Goal: Information Seeking & Learning: Learn about a topic

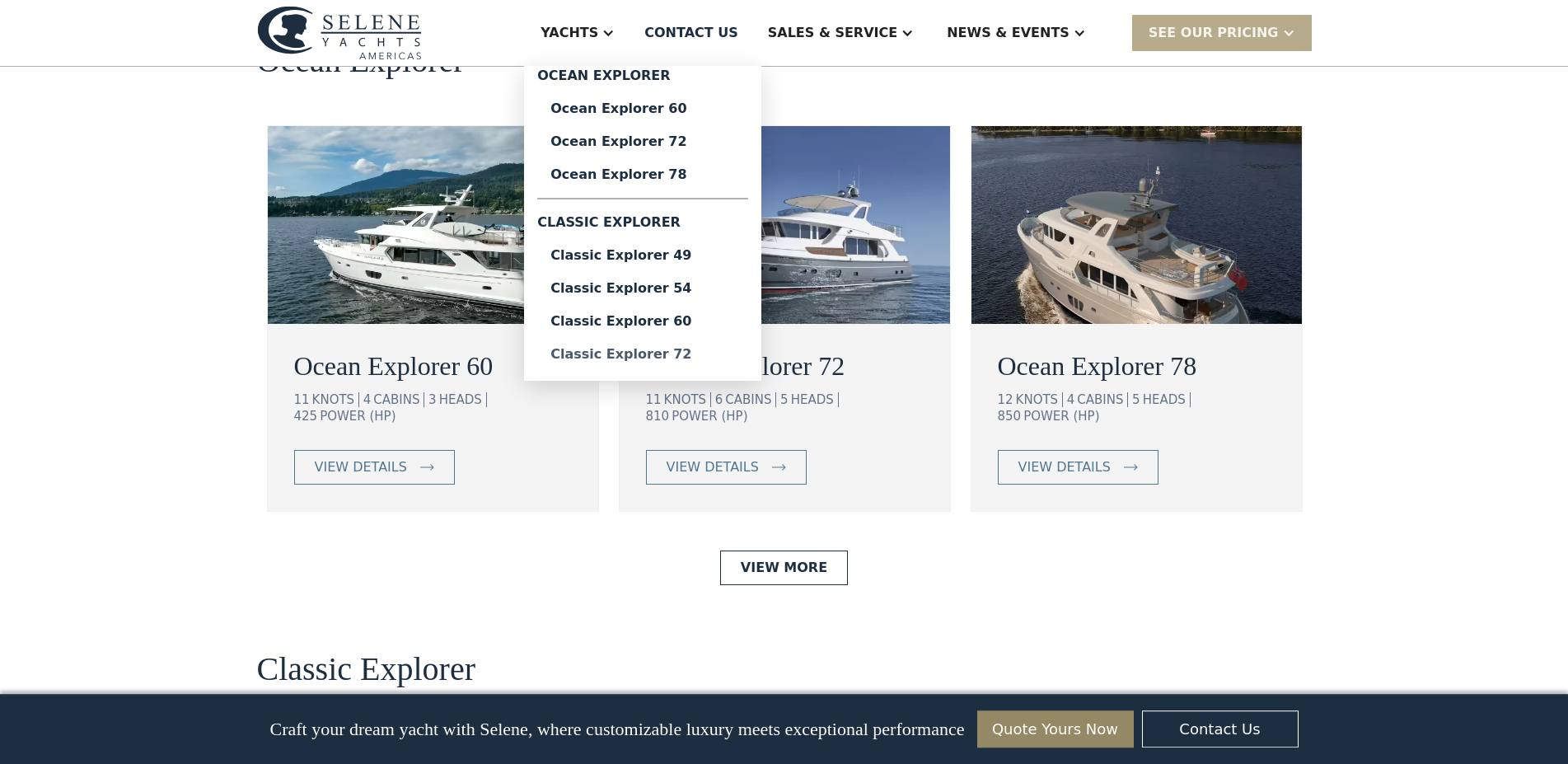
scroll to position [3027, 0]
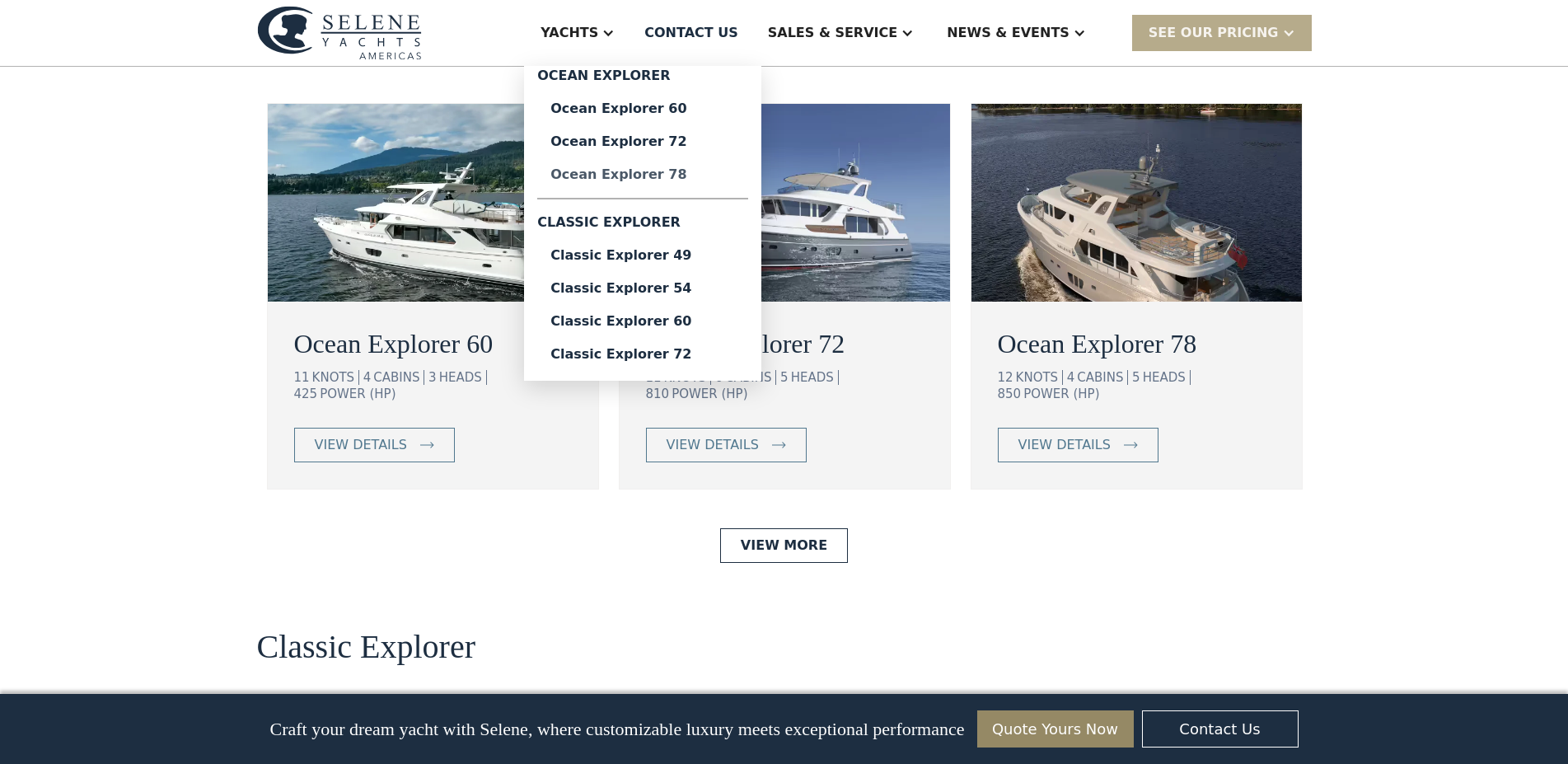
click at [720, 178] on div "Ocean Explorer 78" at bounding box center [642, 174] width 185 height 13
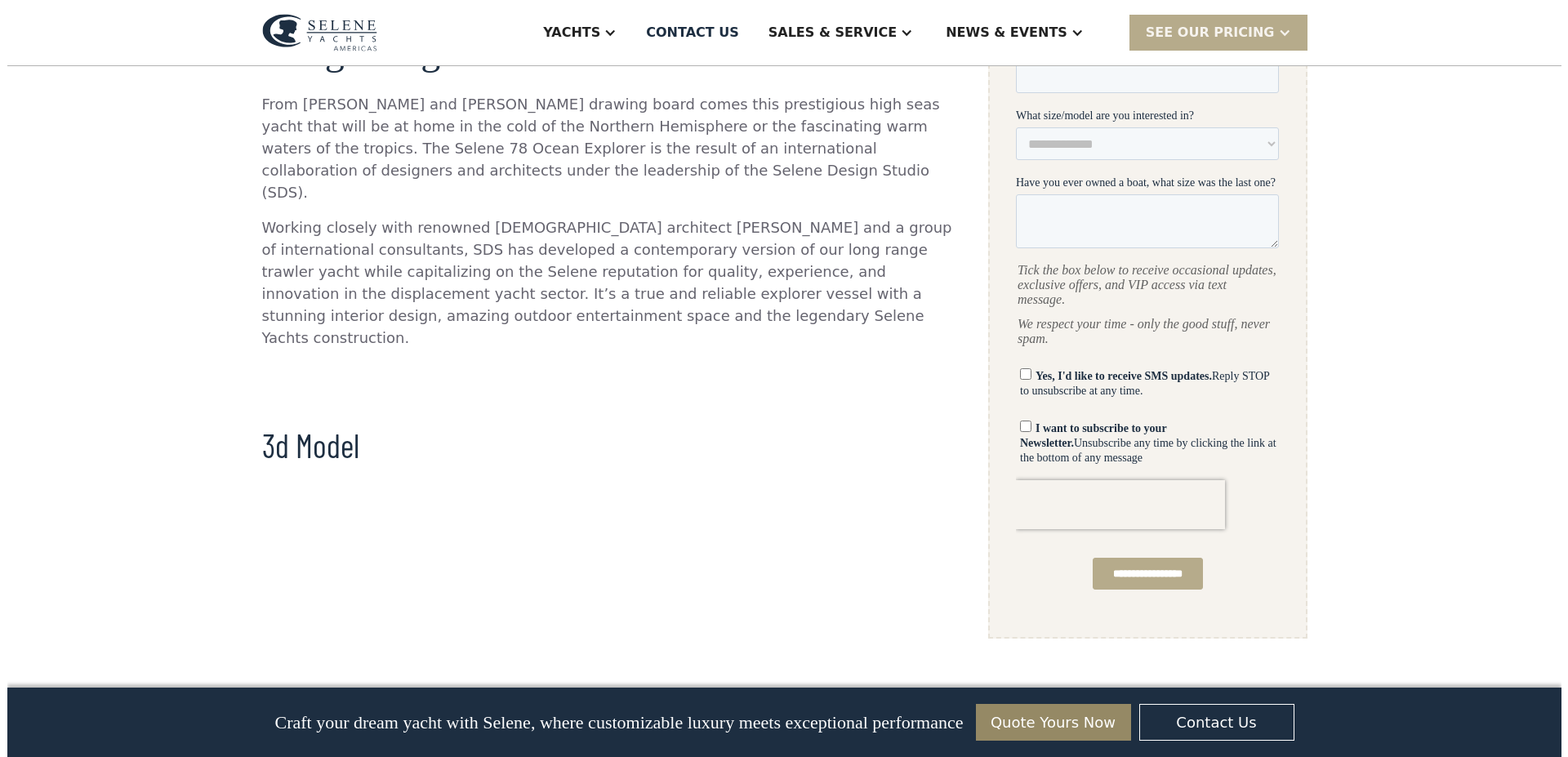
scroll to position [333, 0]
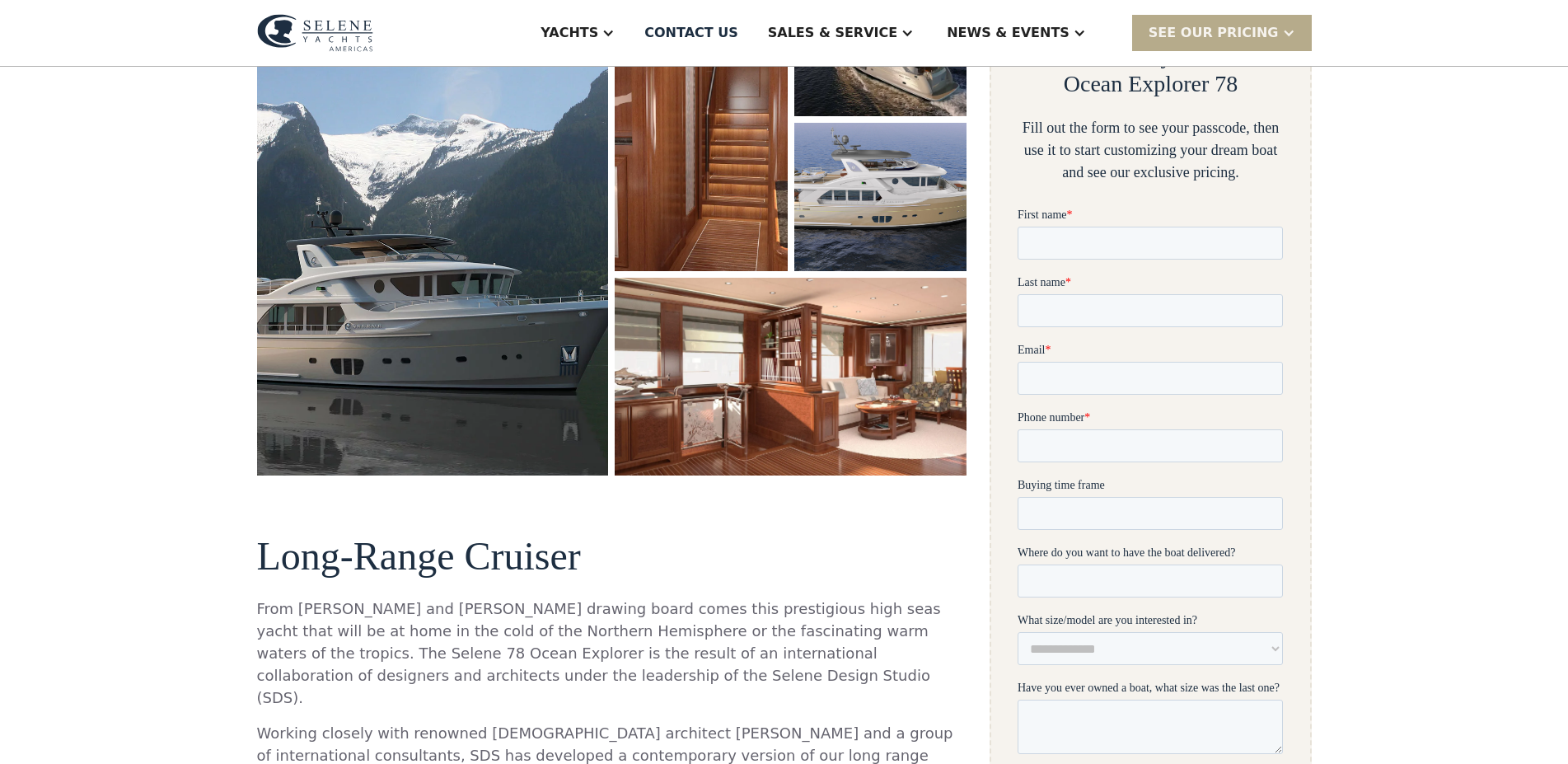
click at [415, 345] on img "open lightbox" at bounding box center [434, 221] width 352 height 507
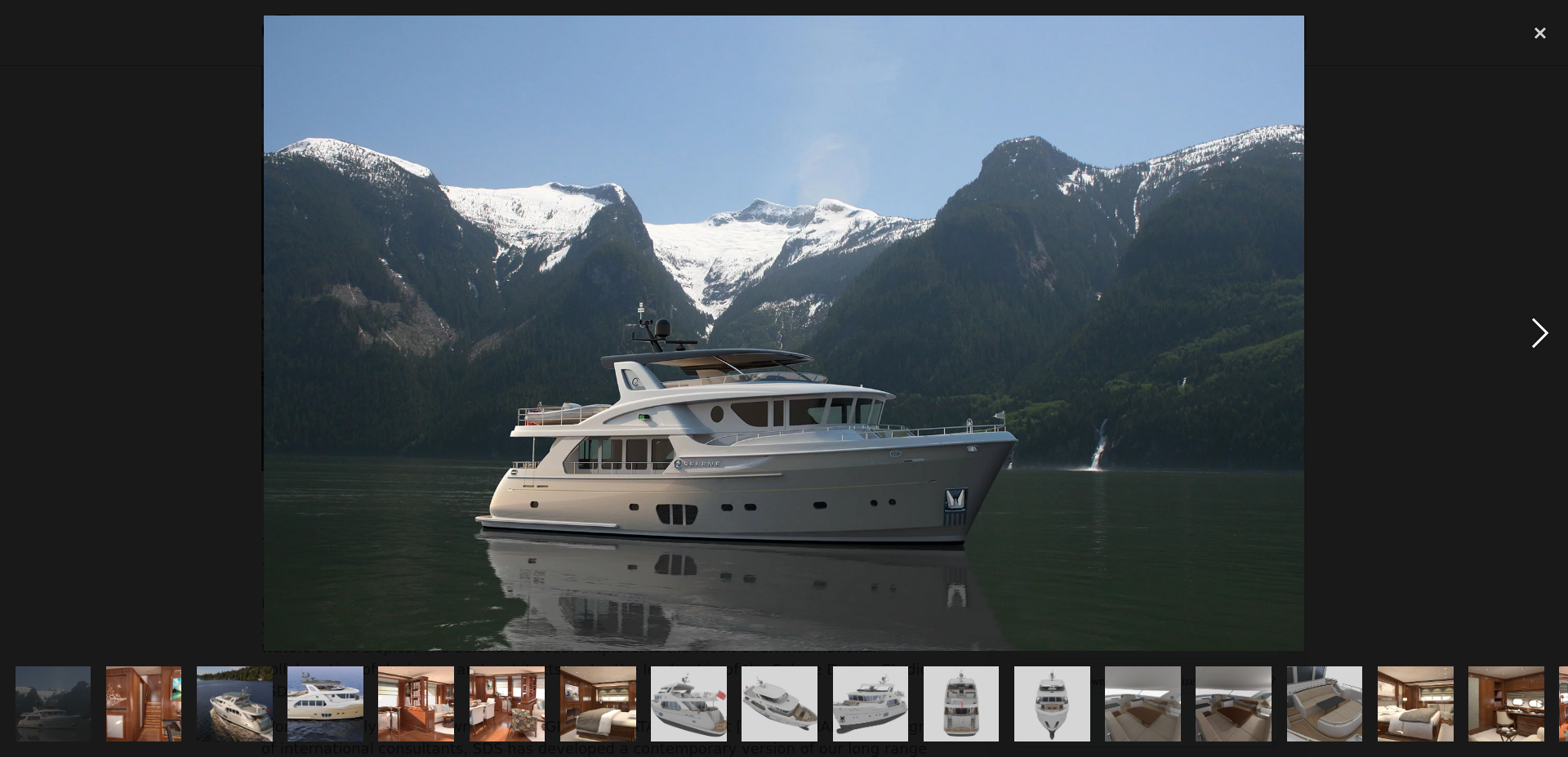
click at [1526, 335] on div "next image" at bounding box center [1540, 333] width 56 height 636
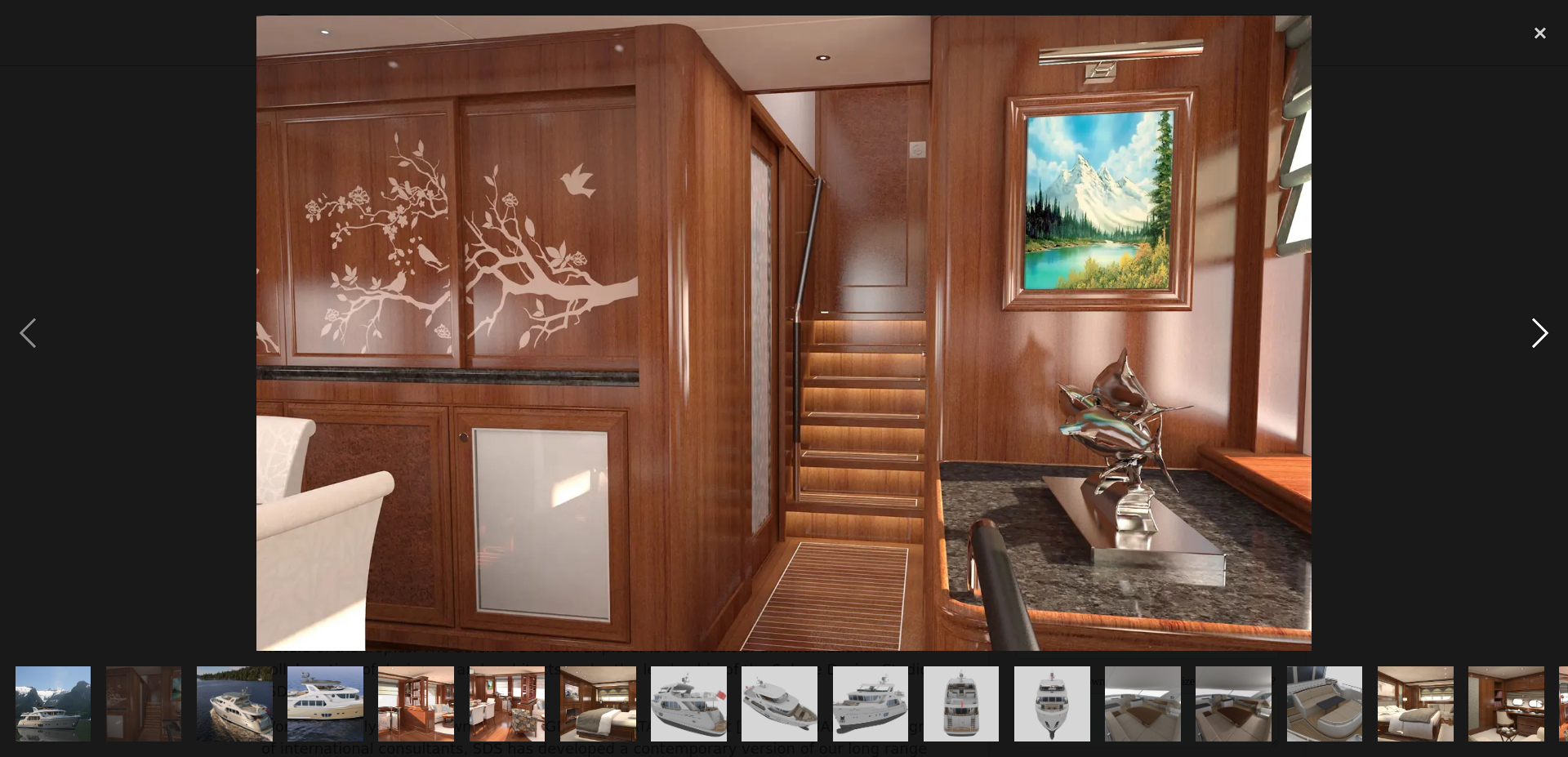
click at [1526, 335] on div "next image" at bounding box center [1540, 333] width 56 height 636
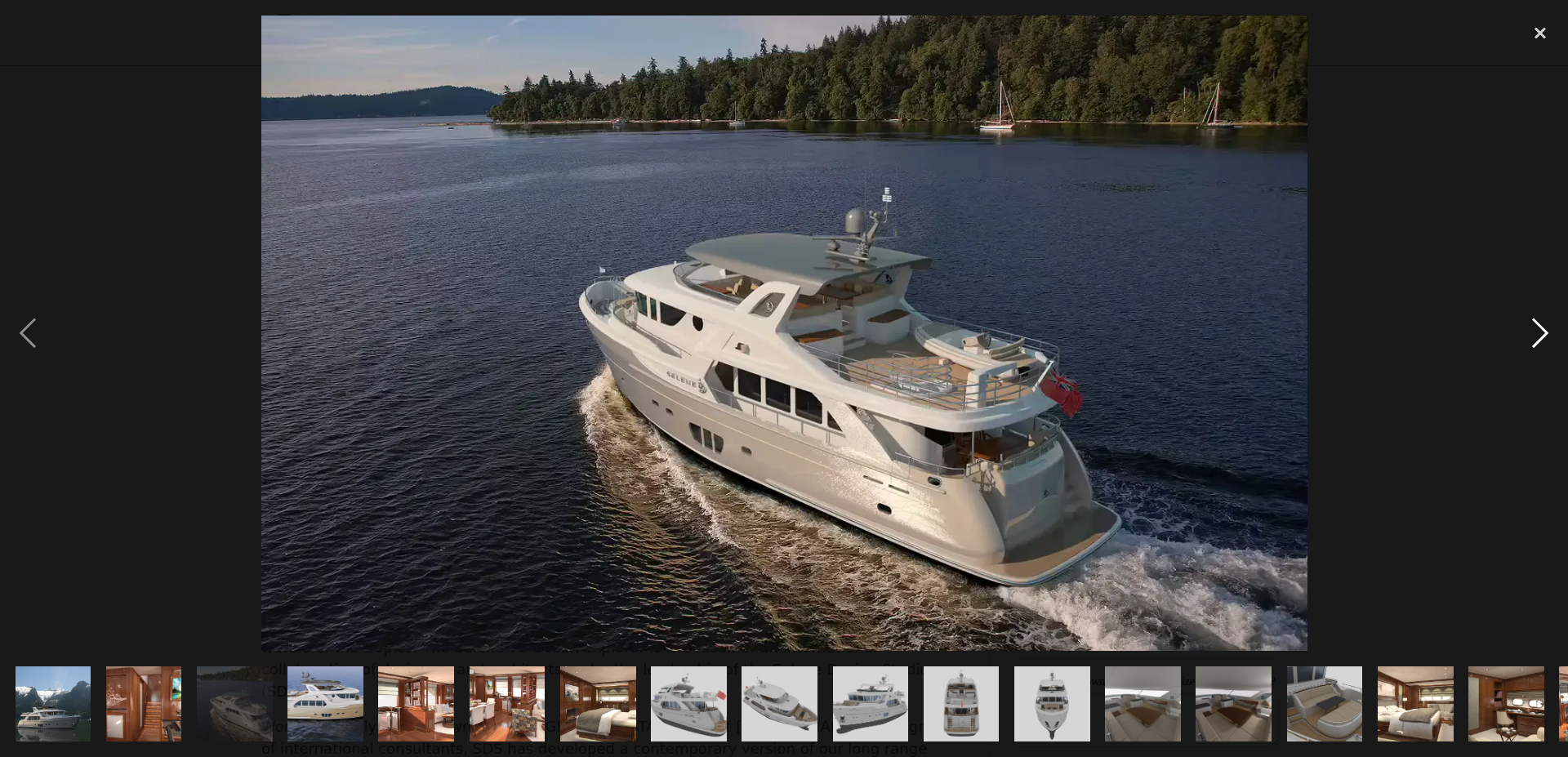
click at [1526, 335] on div "next image" at bounding box center [1540, 333] width 56 height 636
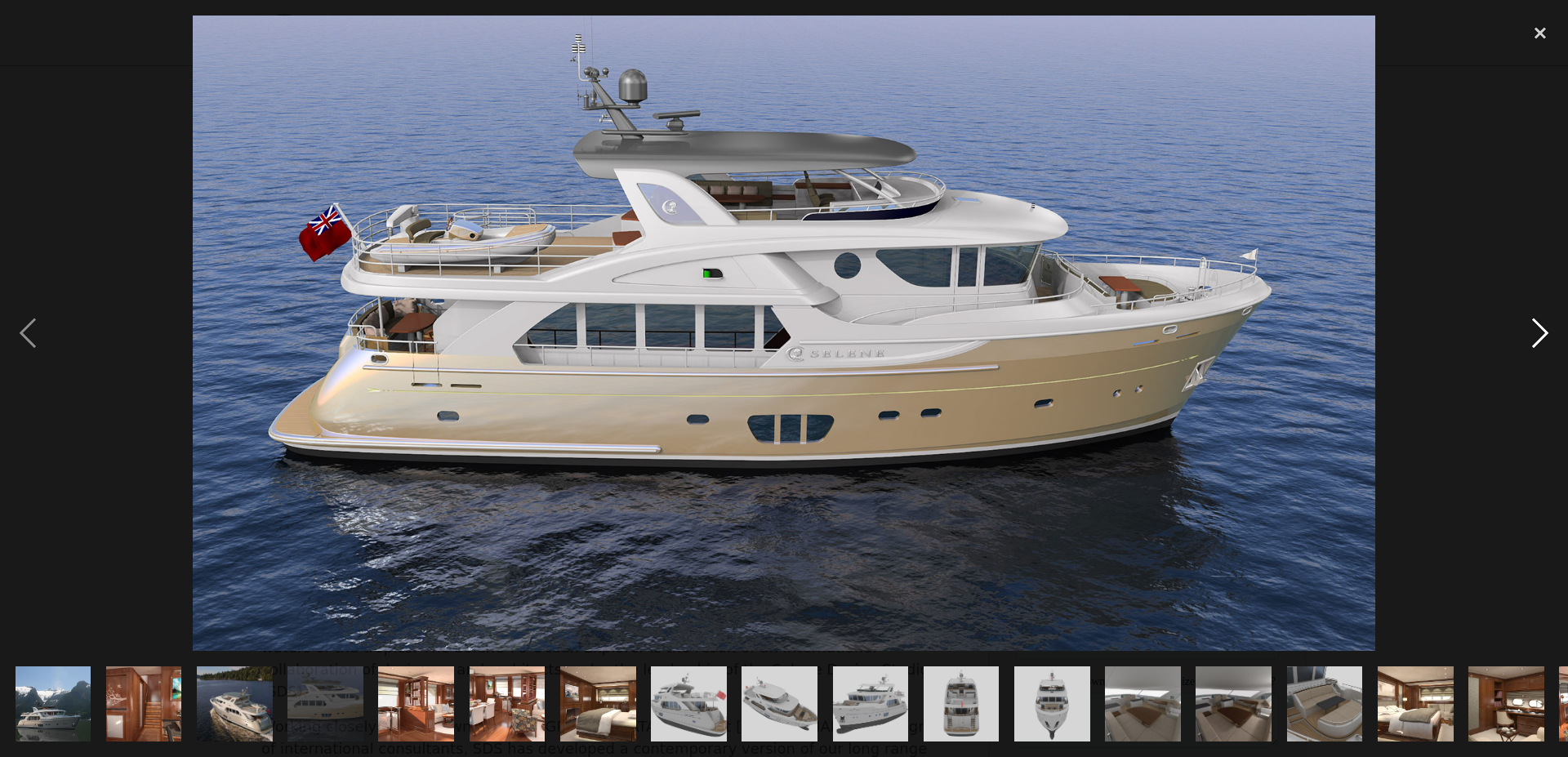
click at [1526, 355] on div "next image" at bounding box center [1540, 333] width 56 height 636
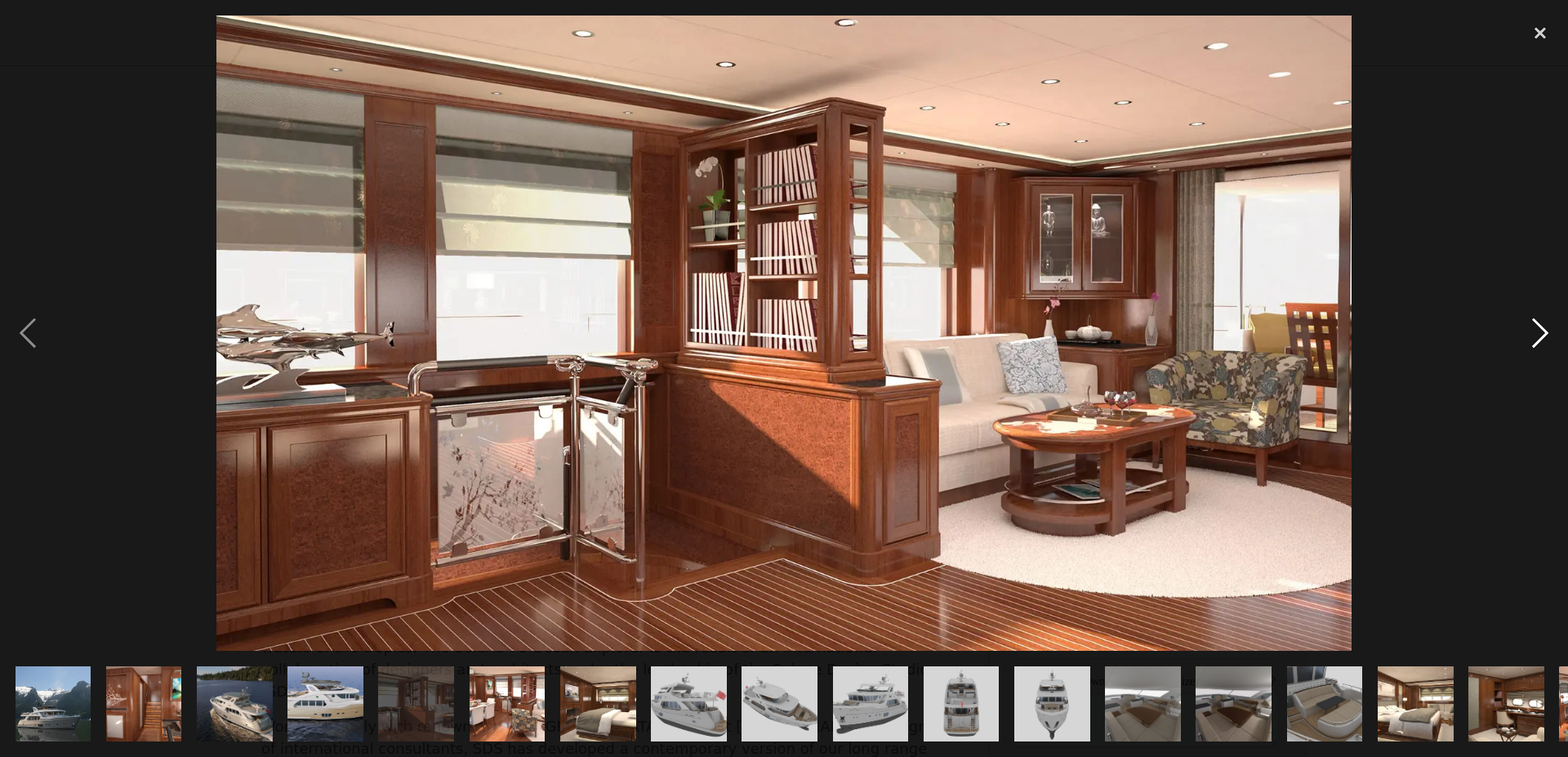
click at [1527, 351] on div "next image" at bounding box center [1540, 333] width 56 height 636
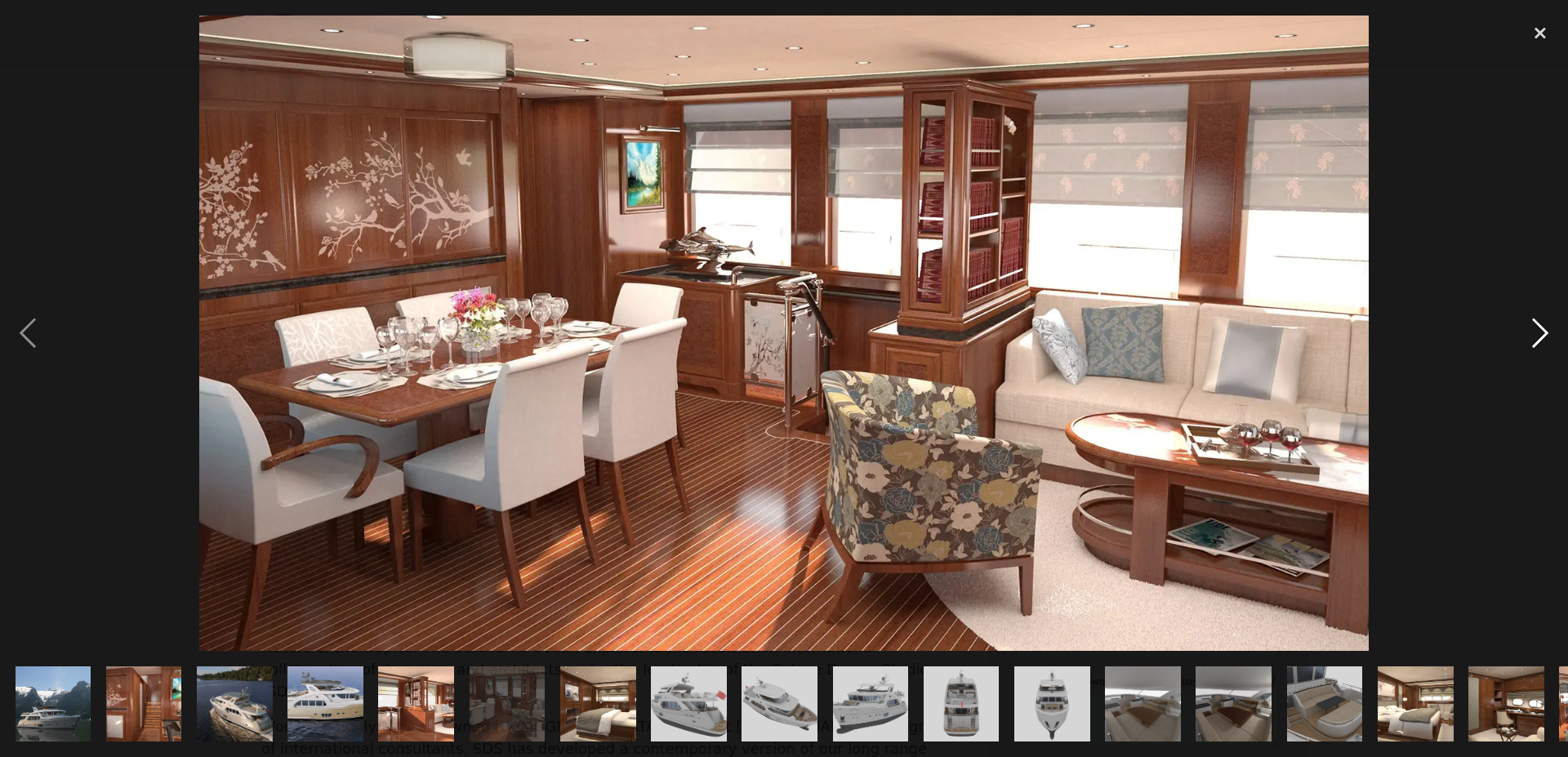
click at [1528, 348] on div "next image" at bounding box center [1540, 333] width 56 height 636
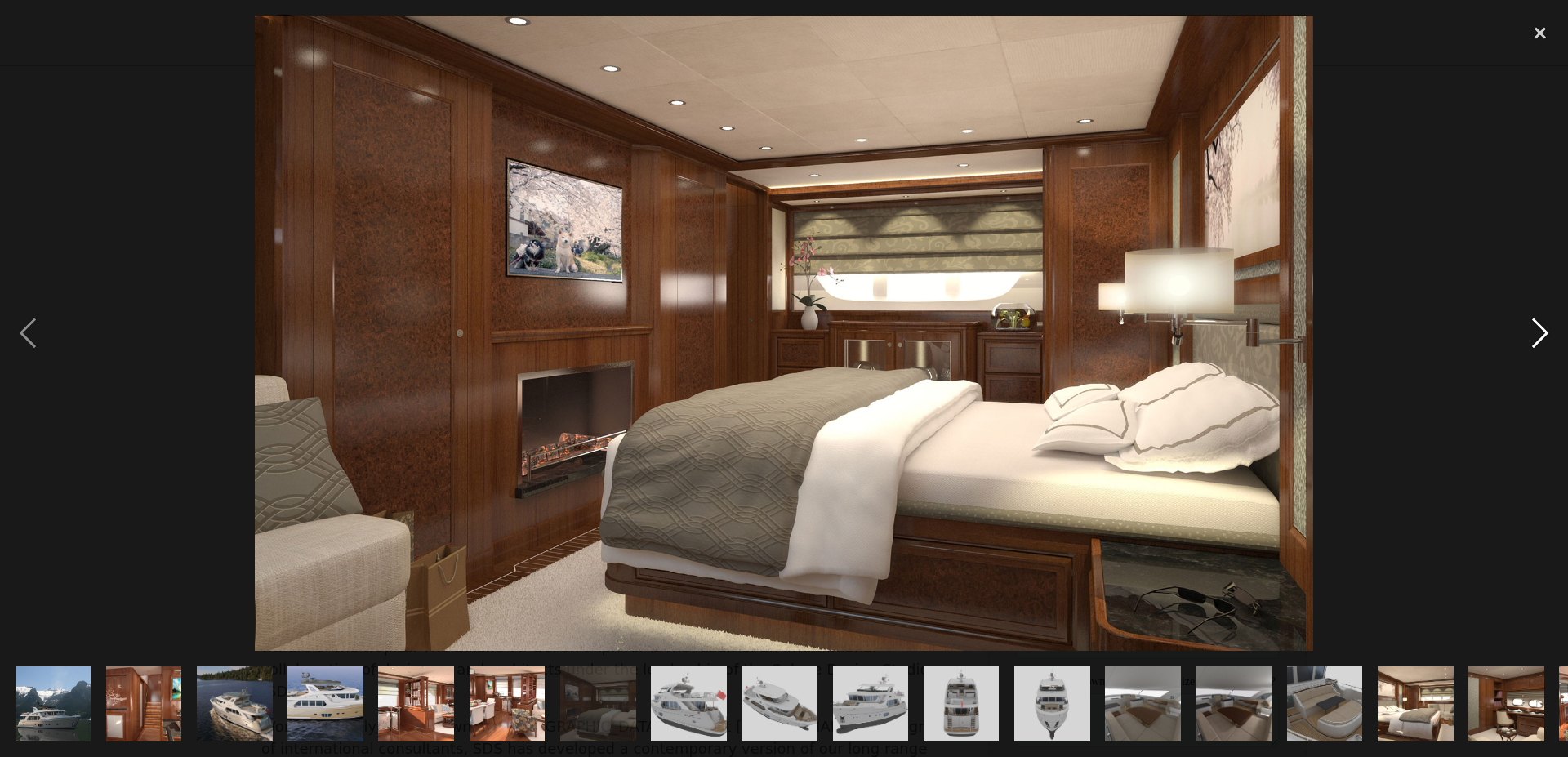
click at [1528, 348] on div "next image" at bounding box center [1540, 333] width 56 height 636
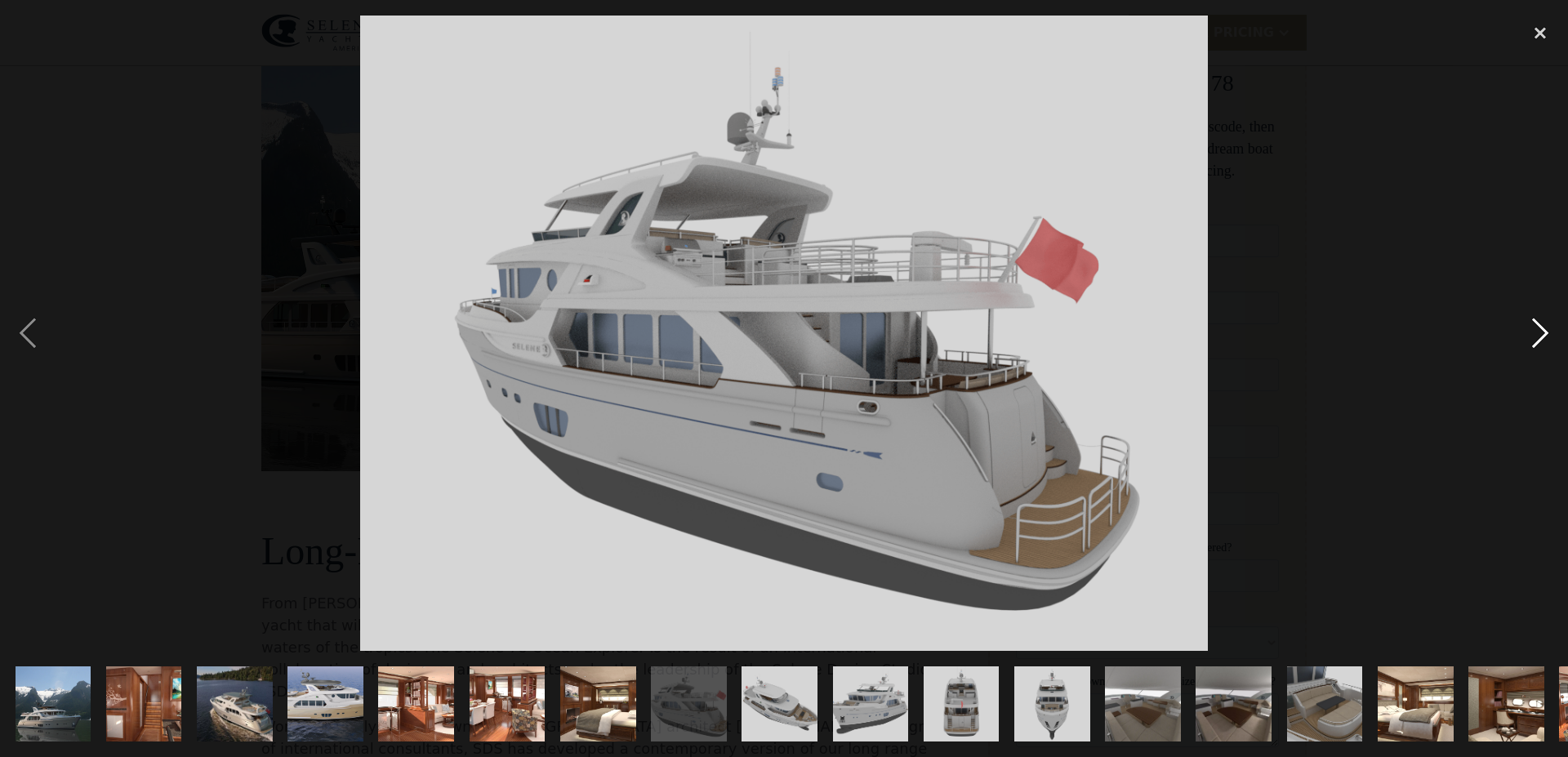
click at [1528, 348] on div "next image" at bounding box center [1540, 333] width 56 height 636
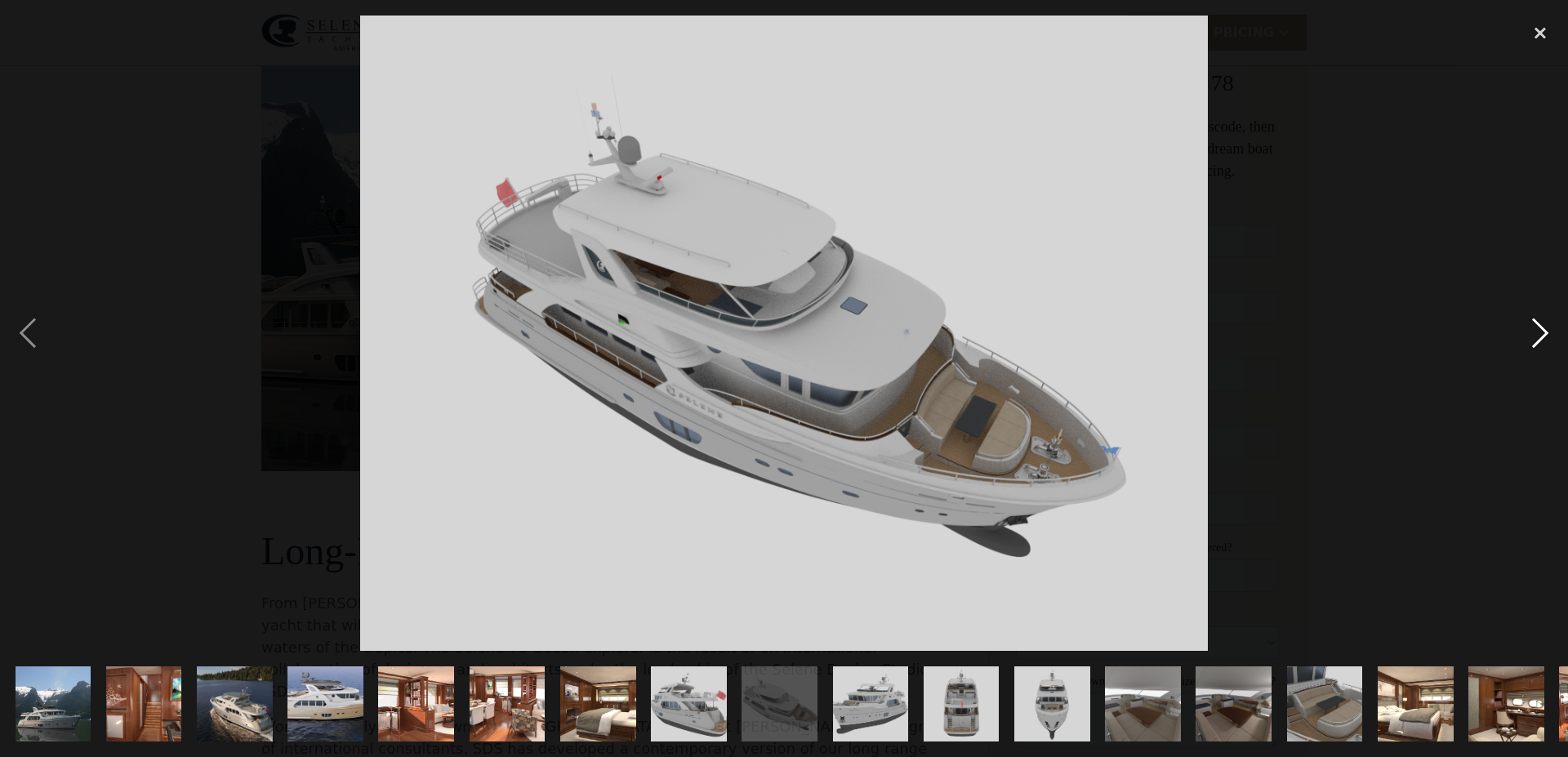
click at [1528, 348] on div "next image" at bounding box center [1540, 333] width 56 height 636
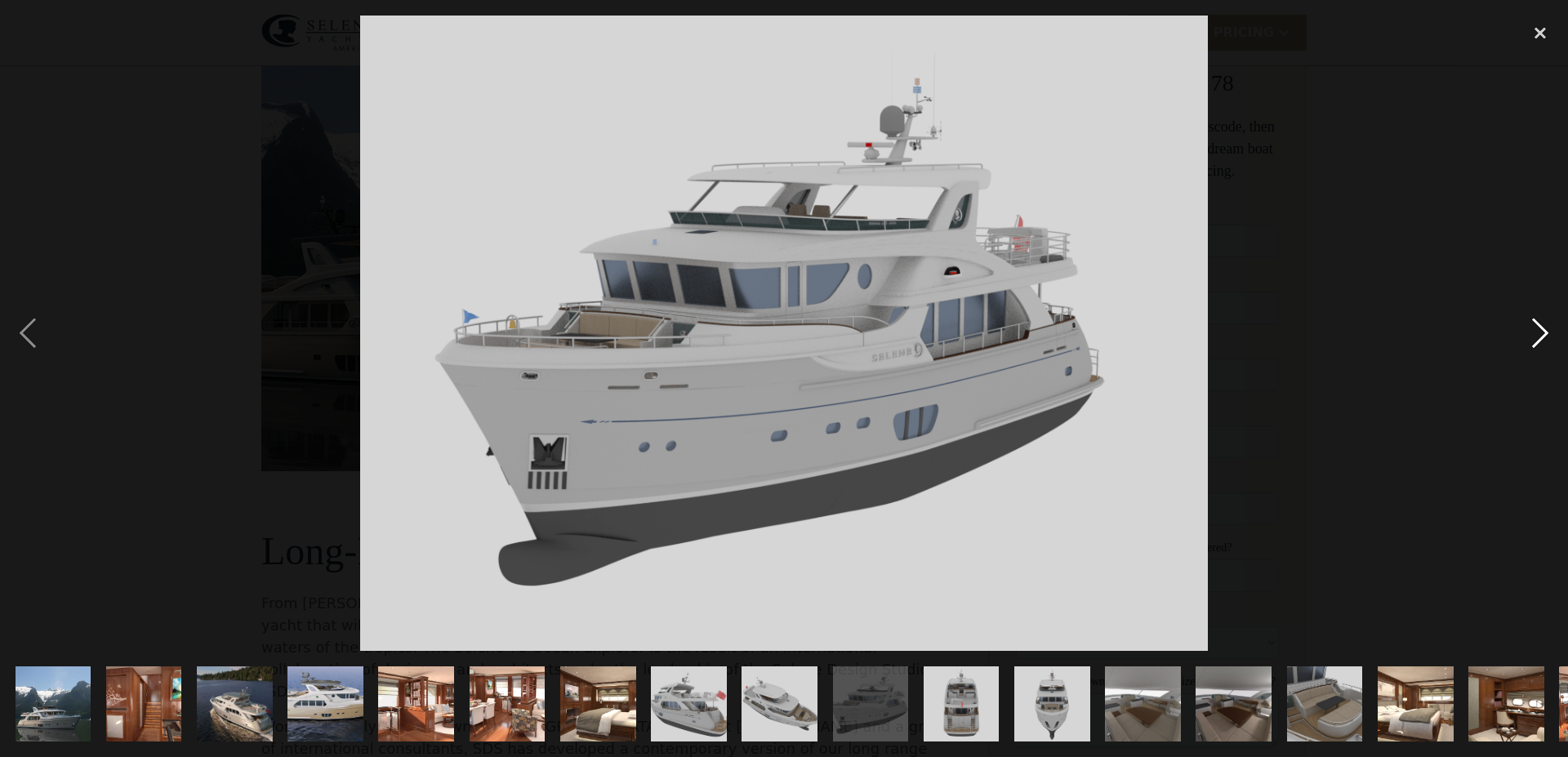
click at [1528, 348] on div "next image" at bounding box center [1540, 333] width 56 height 636
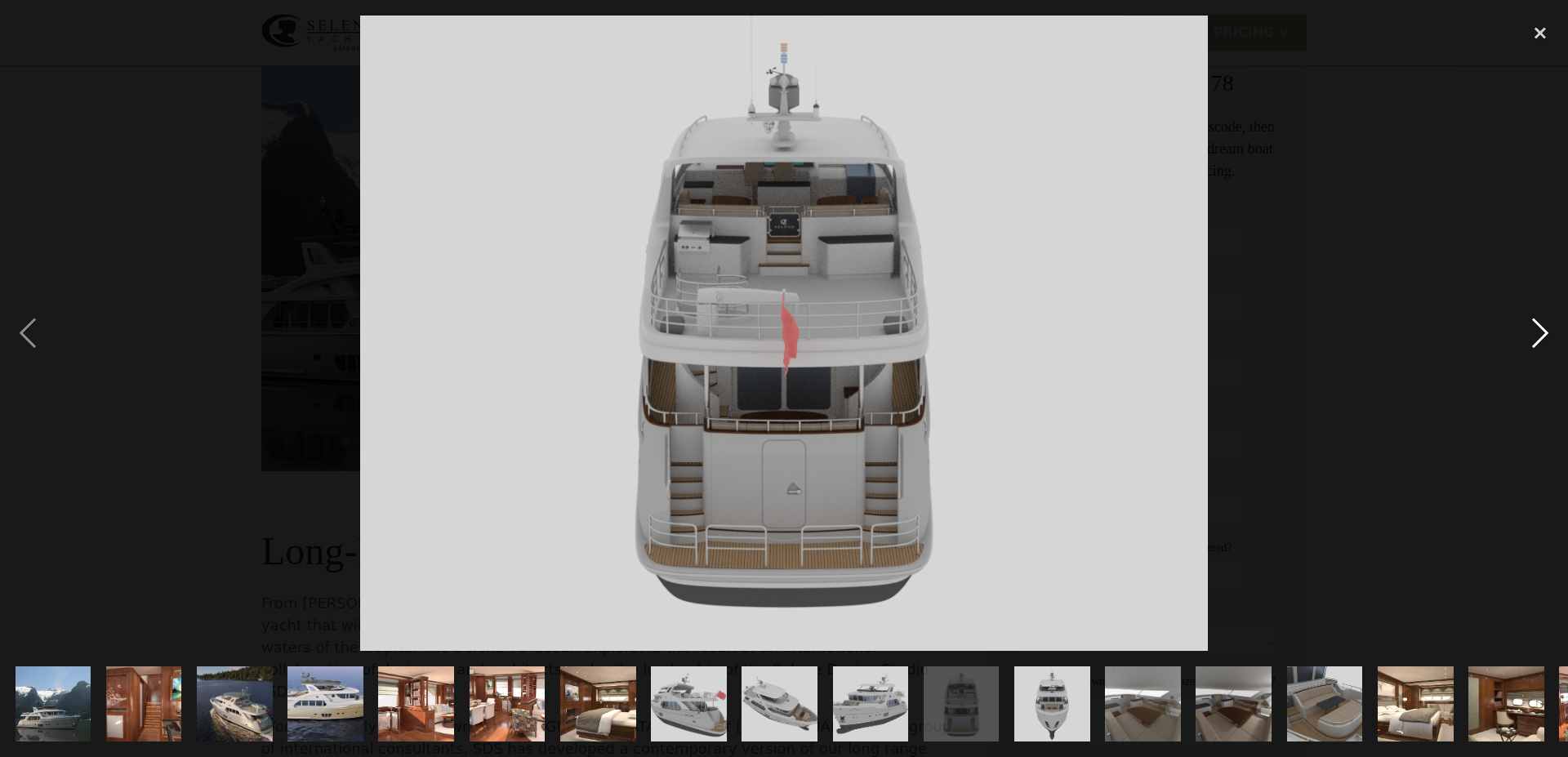
click at [1528, 348] on div "next image" at bounding box center [1540, 333] width 56 height 636
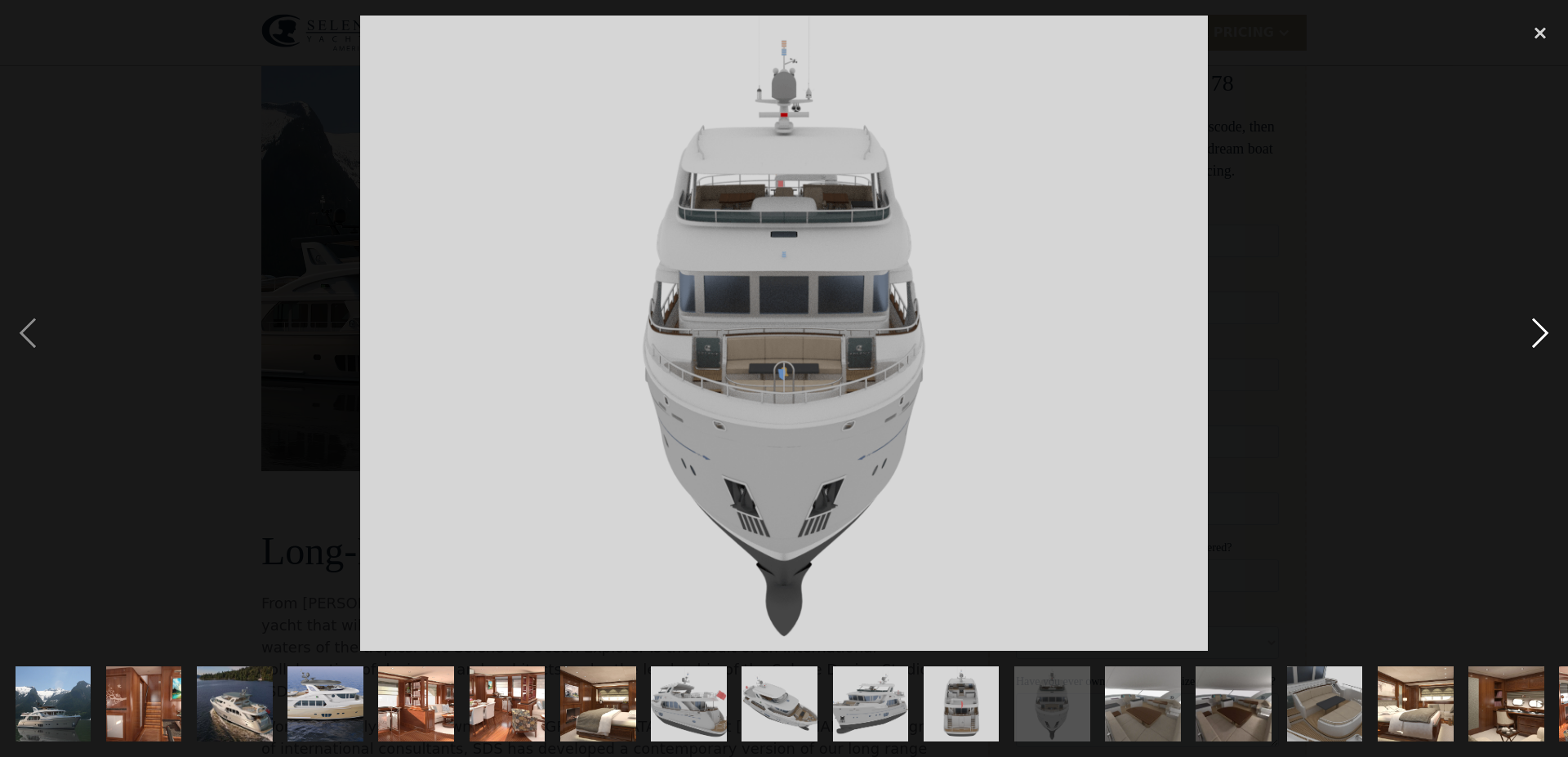
click at [1528, 348] on div "next image" at bounding box center [1540, 333] width 56 height 636
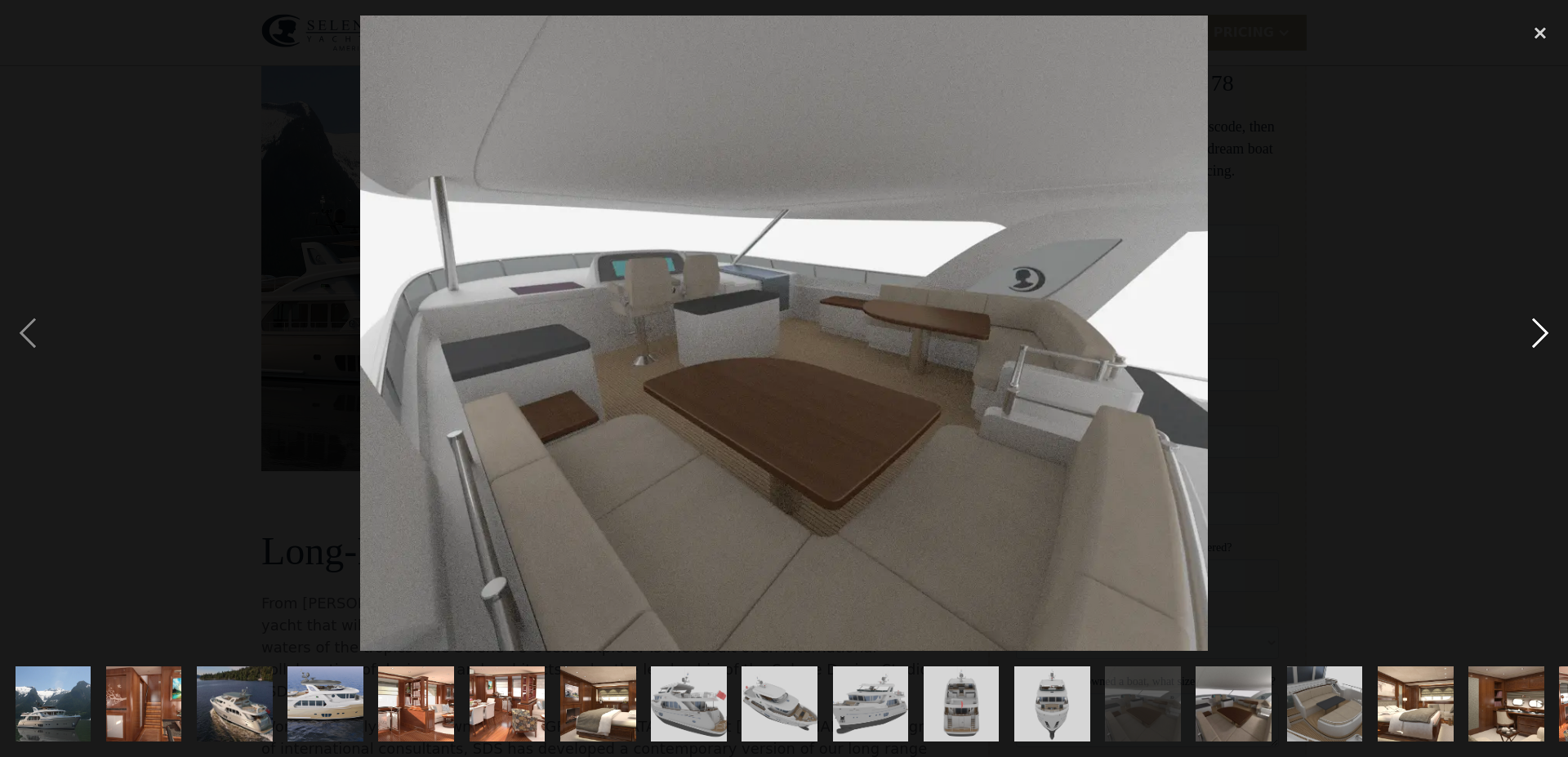
click at [1528, 348] on div "next image" at bounding box center [1540, 333] width 56 height 636
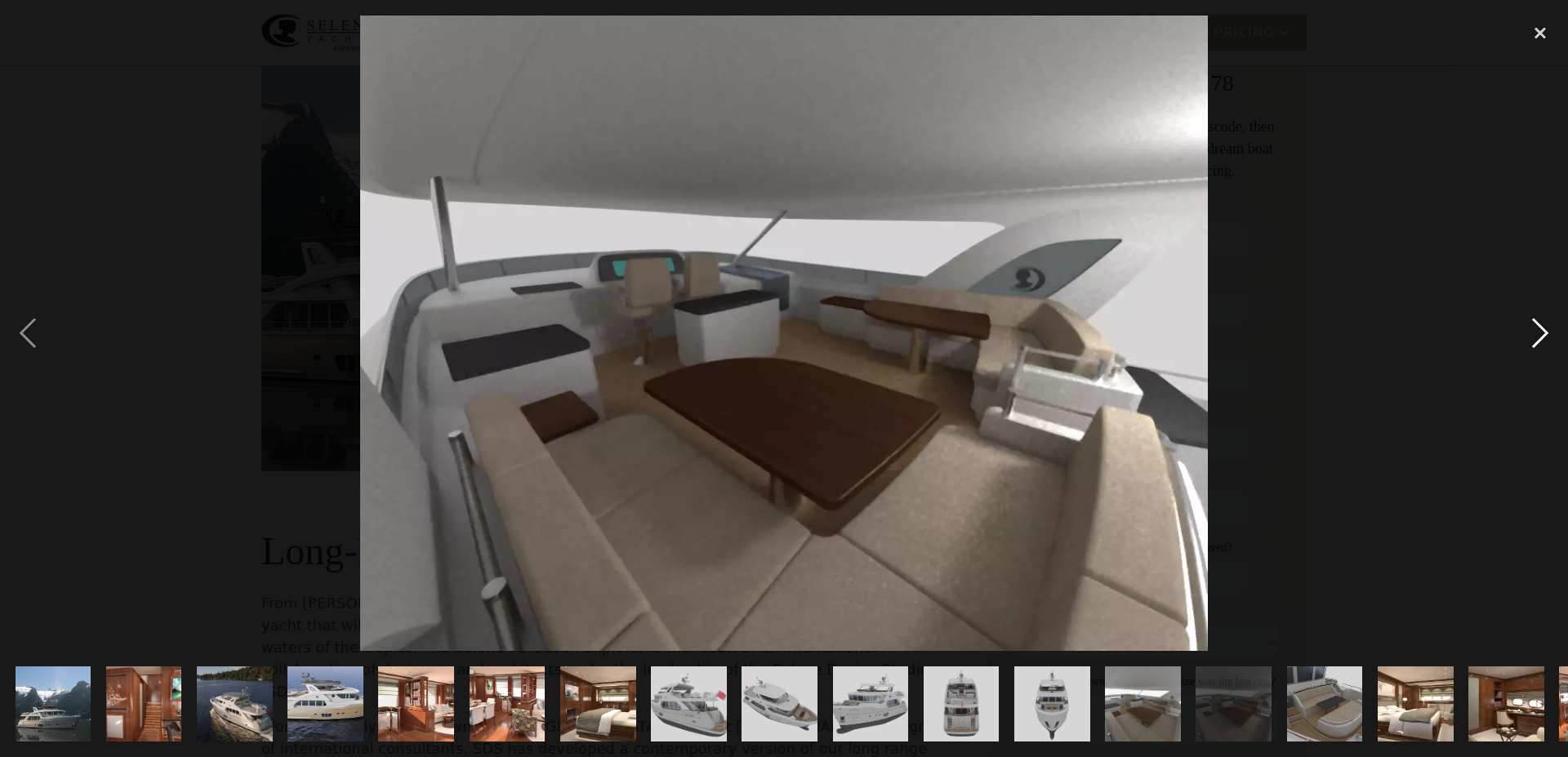
click at [1528, 348] on div "next image" at bounding box center [1540, 333] width 56 height 636
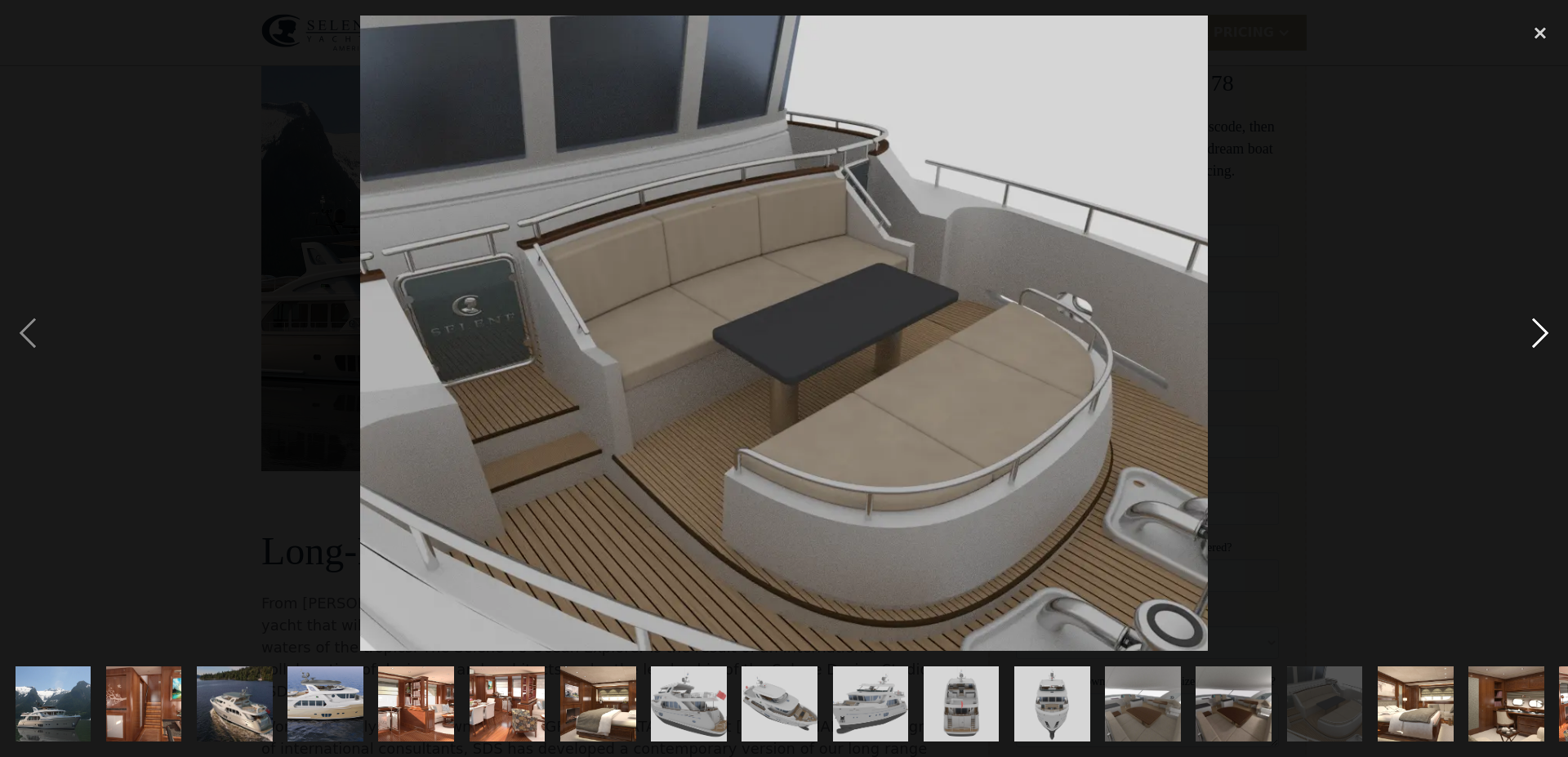
click at [1528, 348] on div "next image" at bounding box center [1540, 333] width 56 height 636
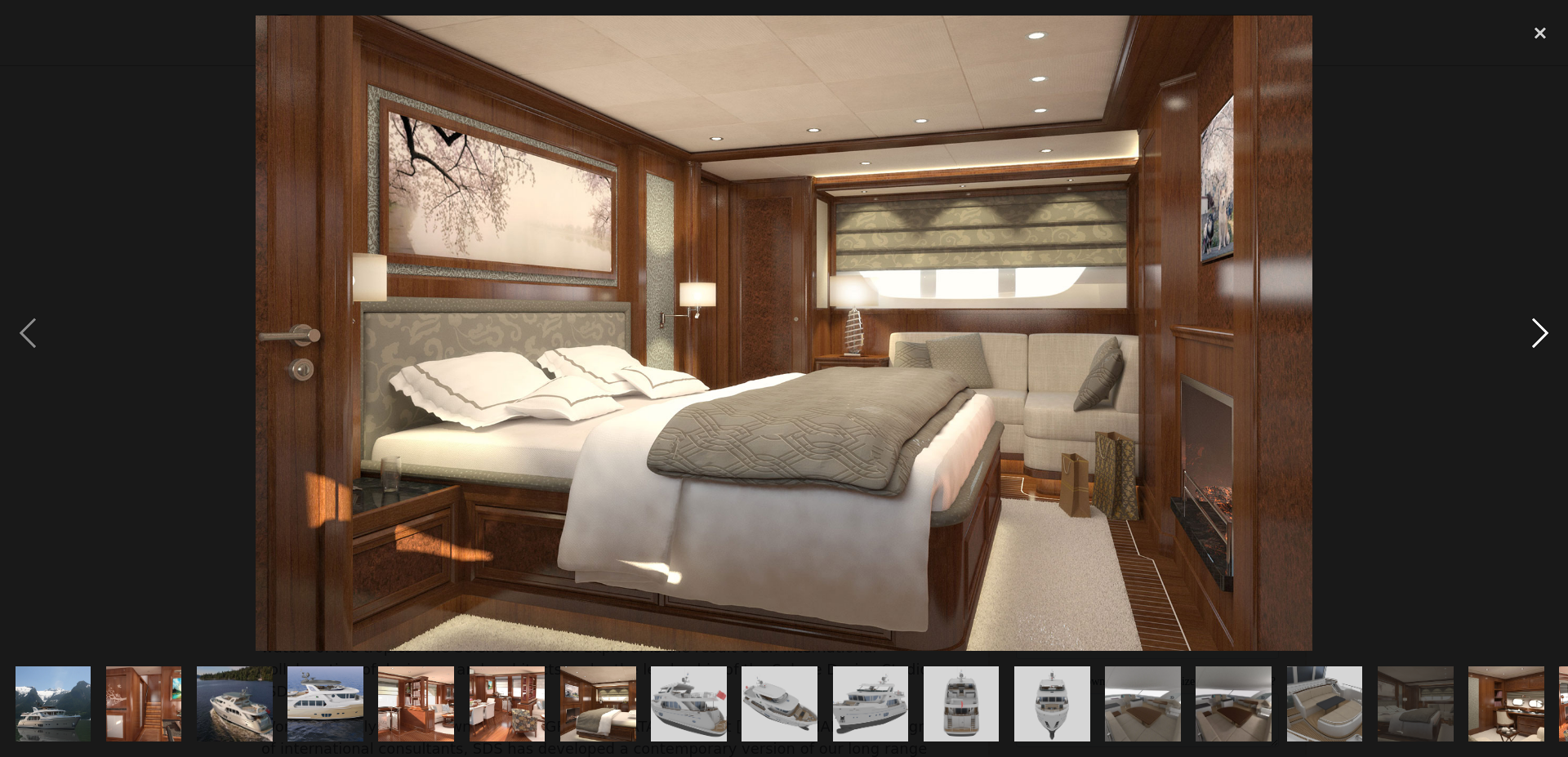
click at [1528, 348] on div "next image" at bounding box center [1540, 333] width 56 height 636
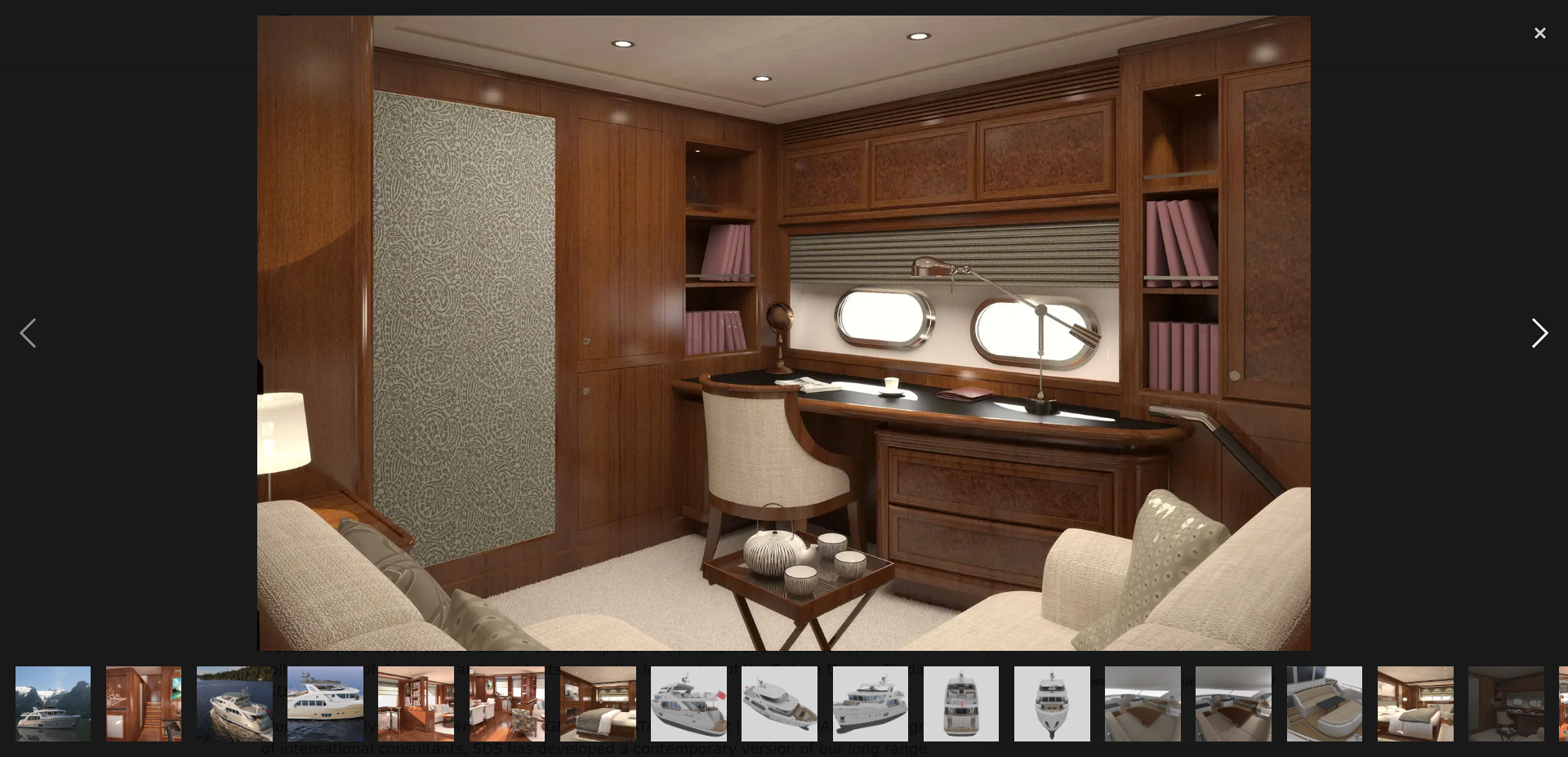
click at [1528, 348] on div "next image" at bounding box center [1540, 333] width 56 height 636
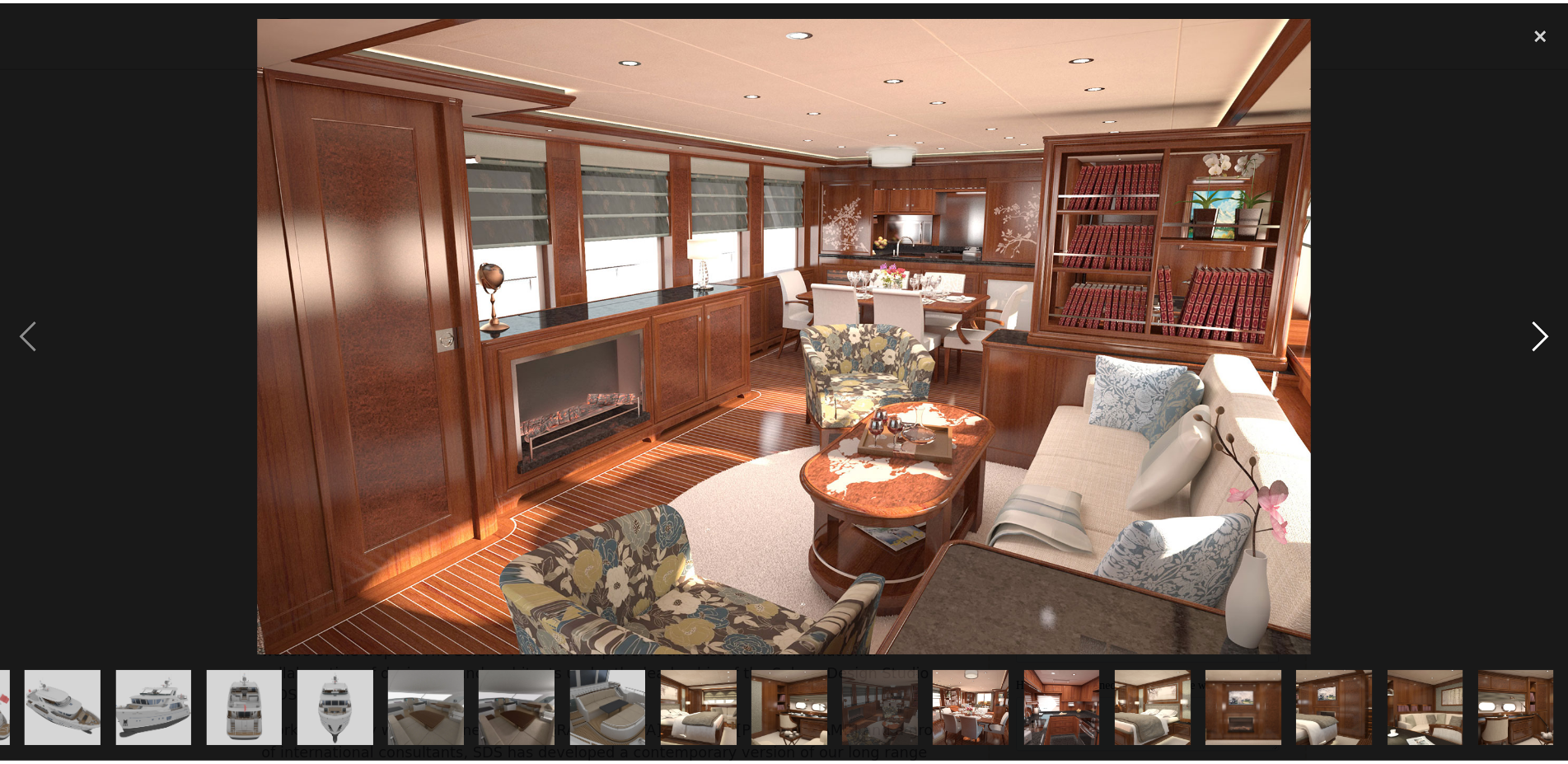
scroll to position [0, 724]
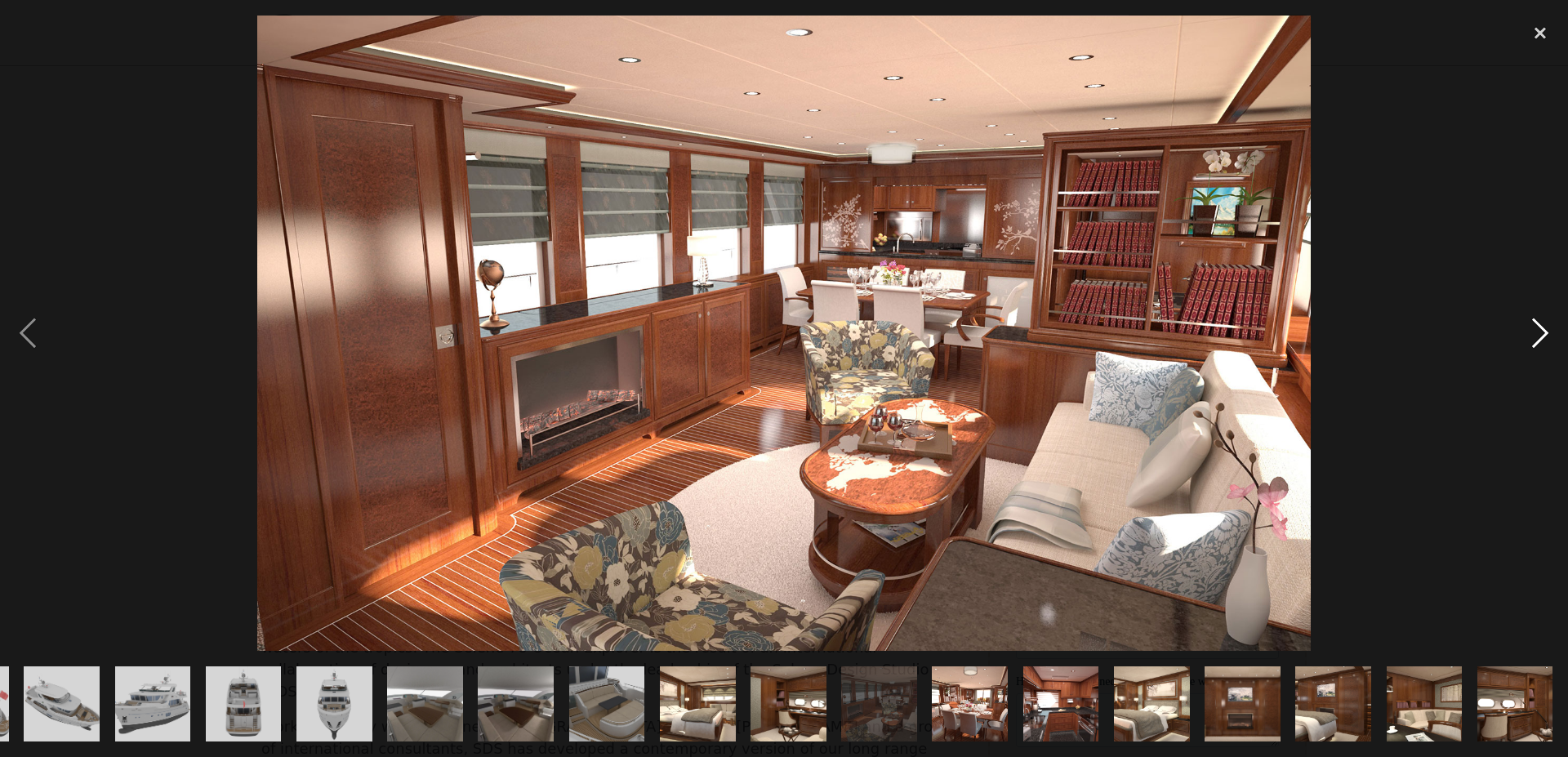
click at [1528, 348] on div "next image" at bounding box center [1540, 333] width 56 height 636
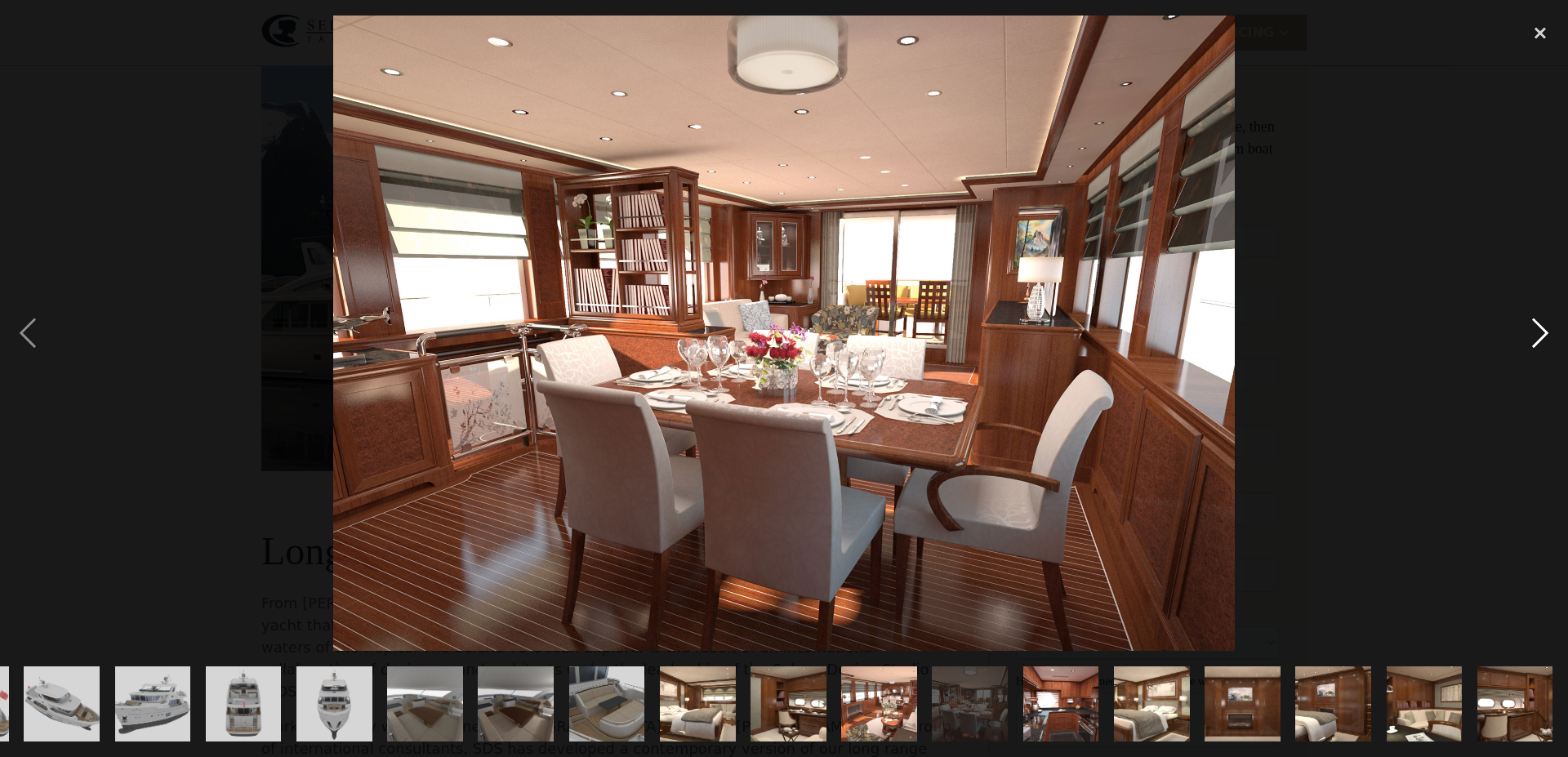
click at [1528, 348] on div "next image" at bounding box center [1540, 333] width 56 height 636
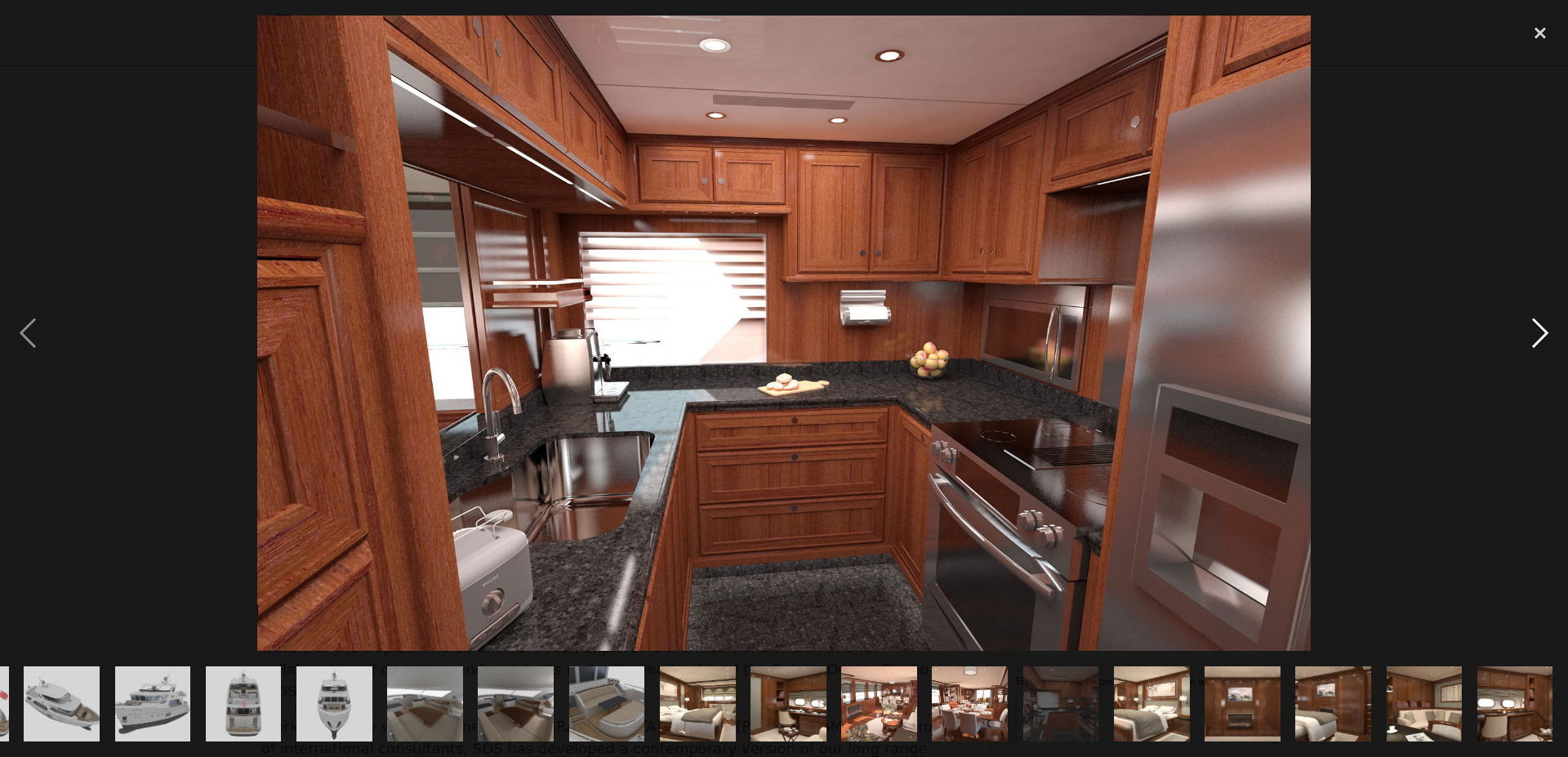
click at [1528, 348] on div "next image" at bounding box center [1540, 333] width 56 height 636
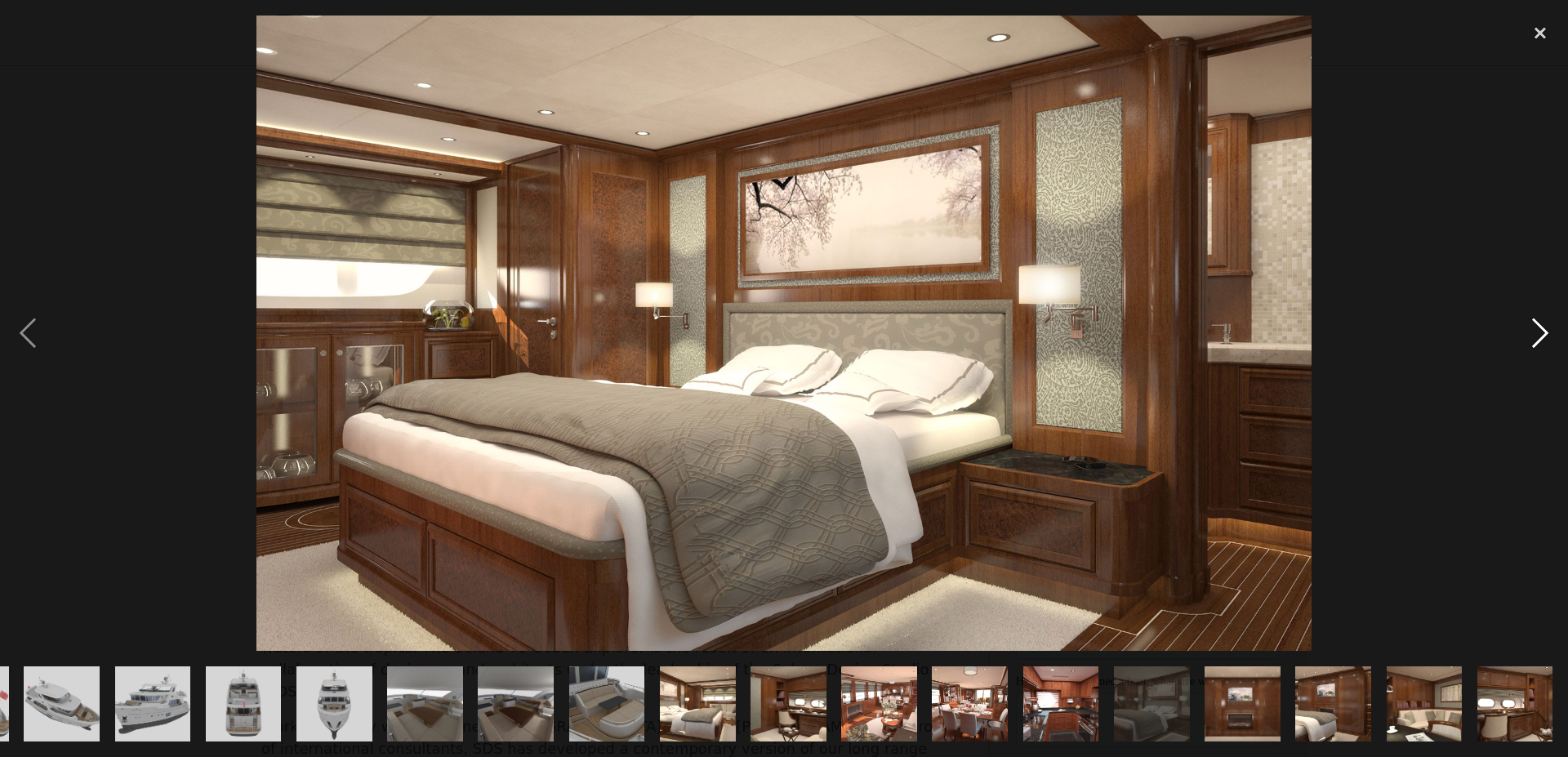
click at [1528, 348] on div "next image" at bounding box center [1540, 333] width 56 height 636
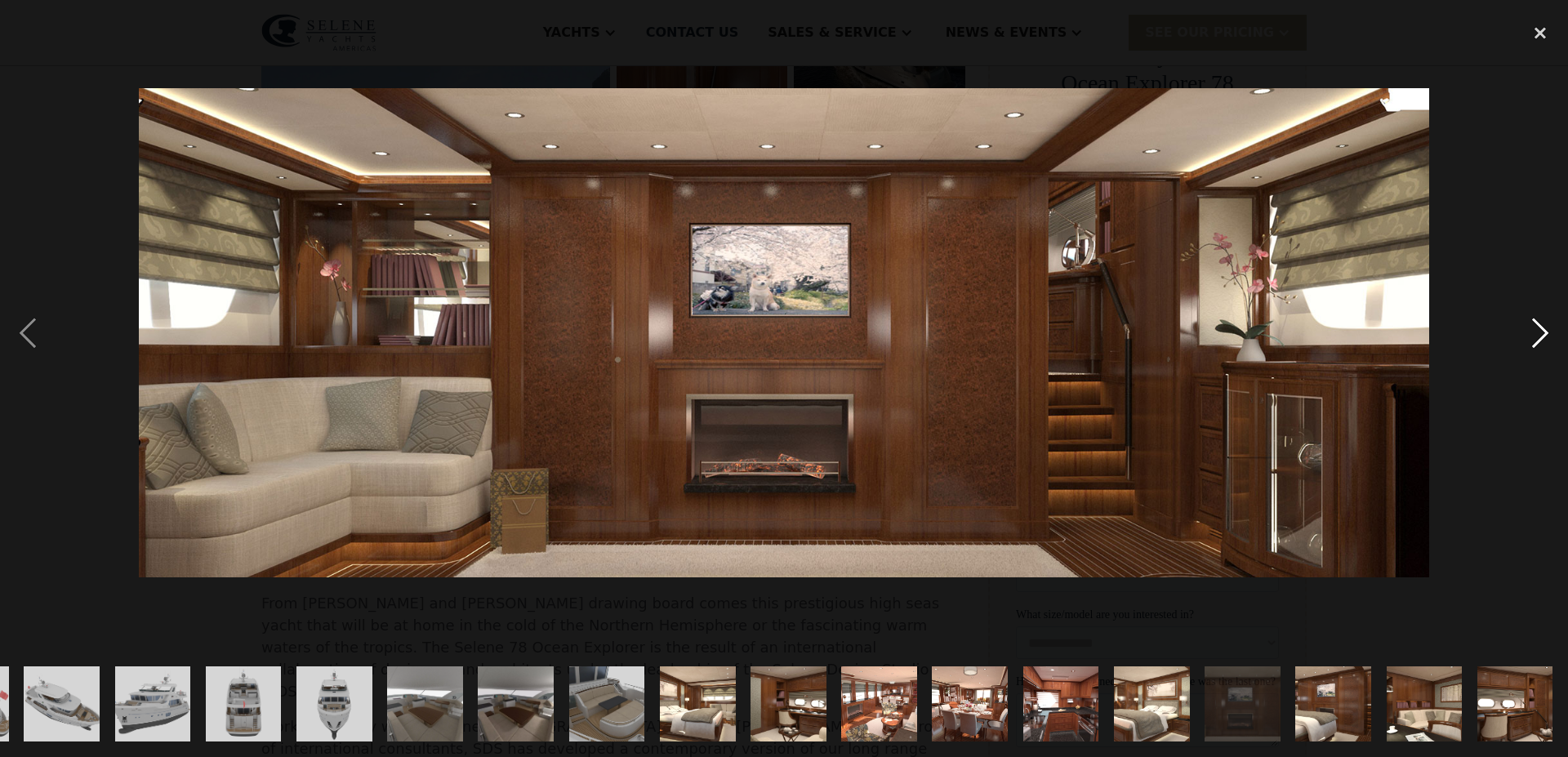
click at [1528, 348] on div "next image" at bounding box center [1540, 333] width 56 height 636
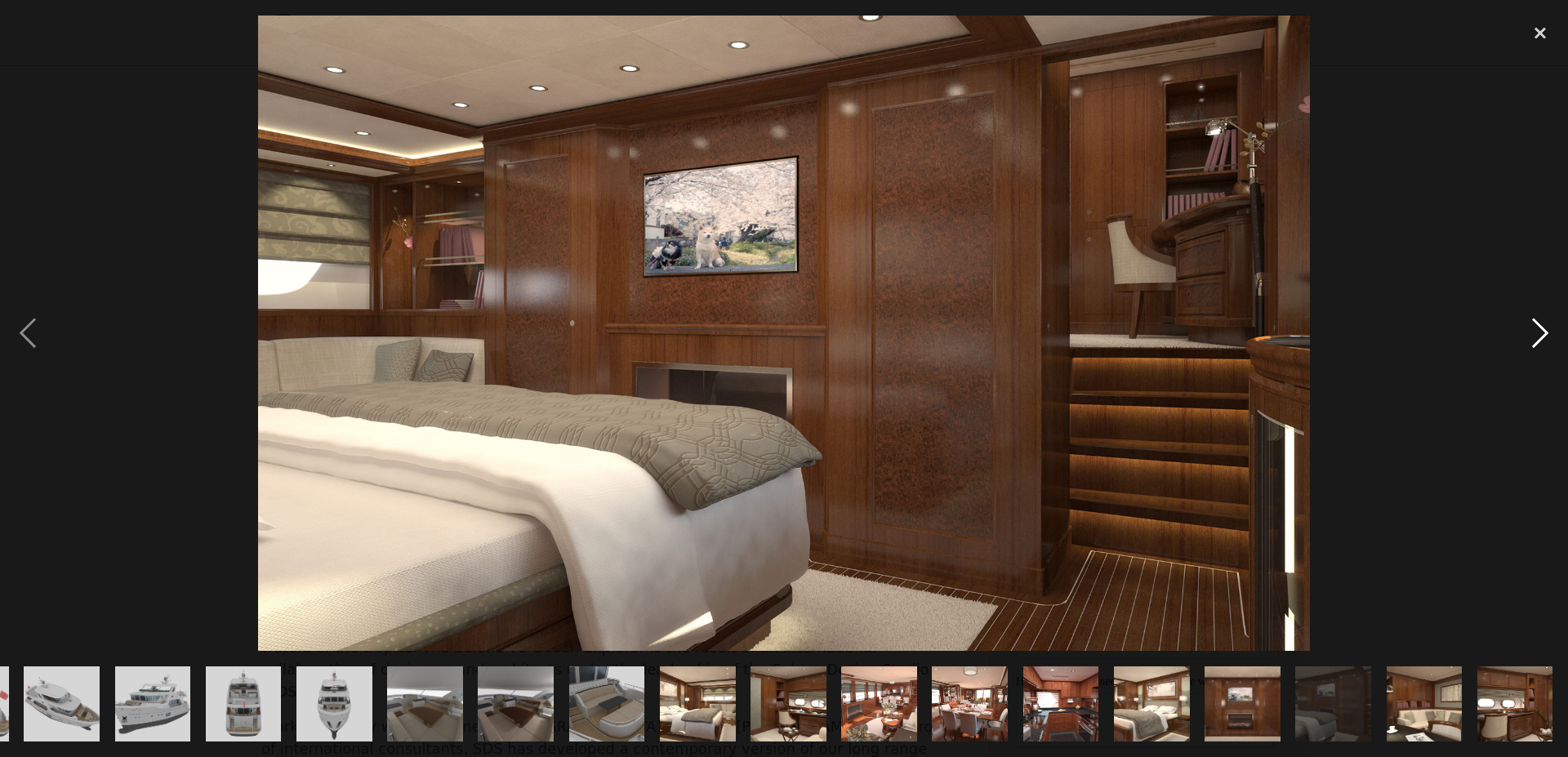
click at [1528, 348] on div "next image" at bounding box center [1540, 333] width 56 height 636
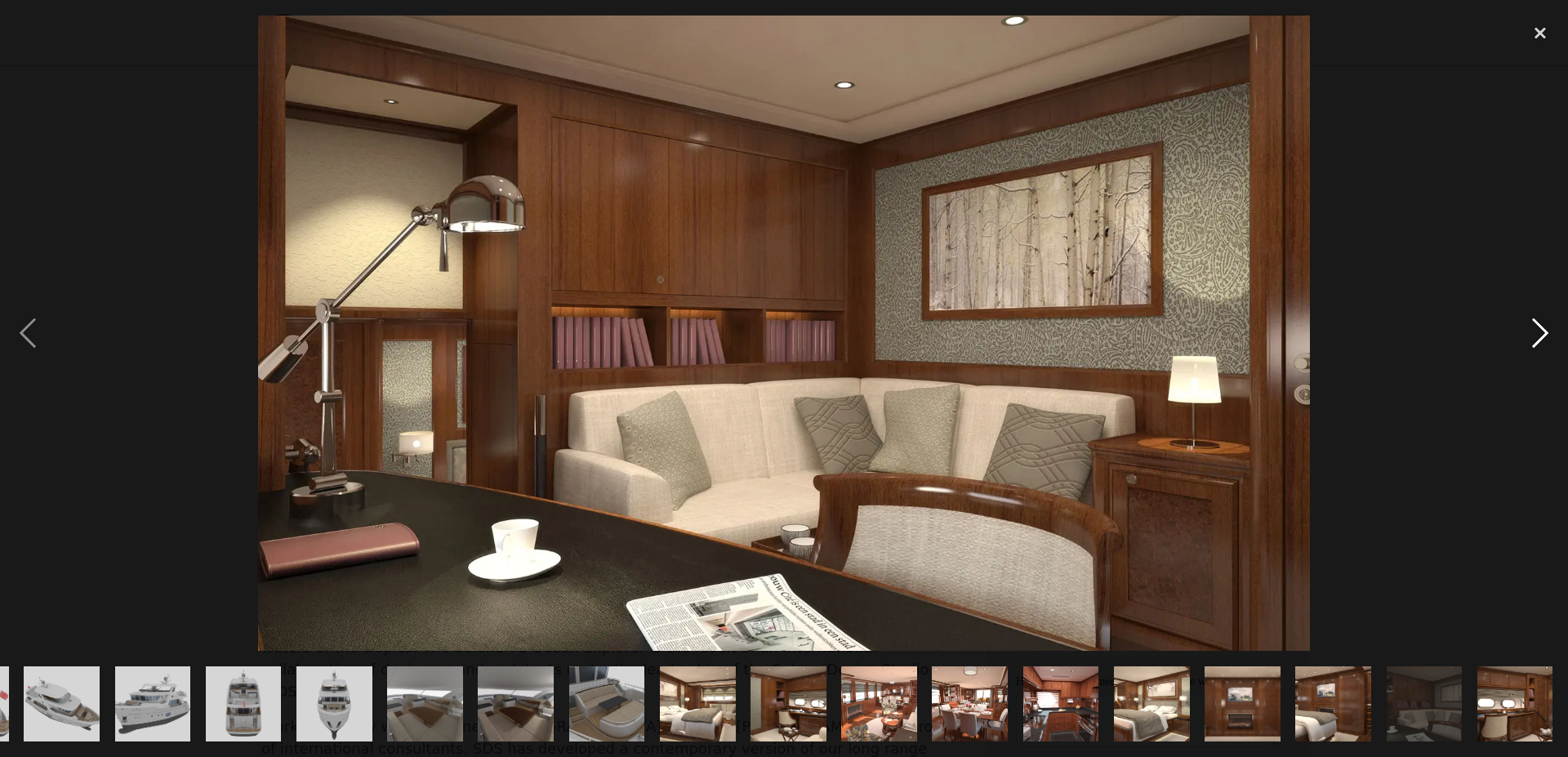
click at [1528, 348] on div "next image" at bounding box center [1540, 333] width 56 height 636
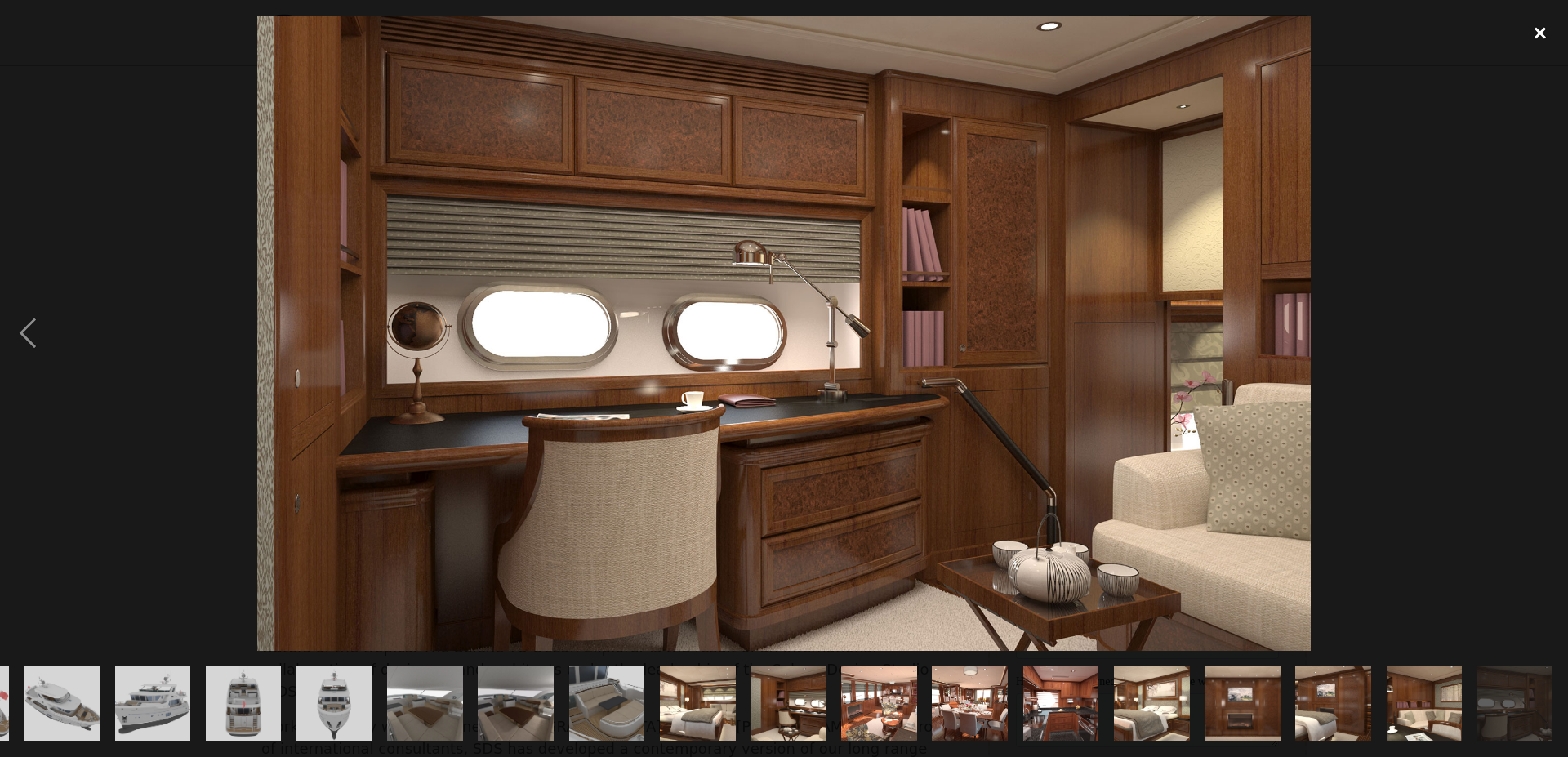
click at [1540, 36] on div "close lightbox" at bounding box center [1540, 33] width 56 height 36
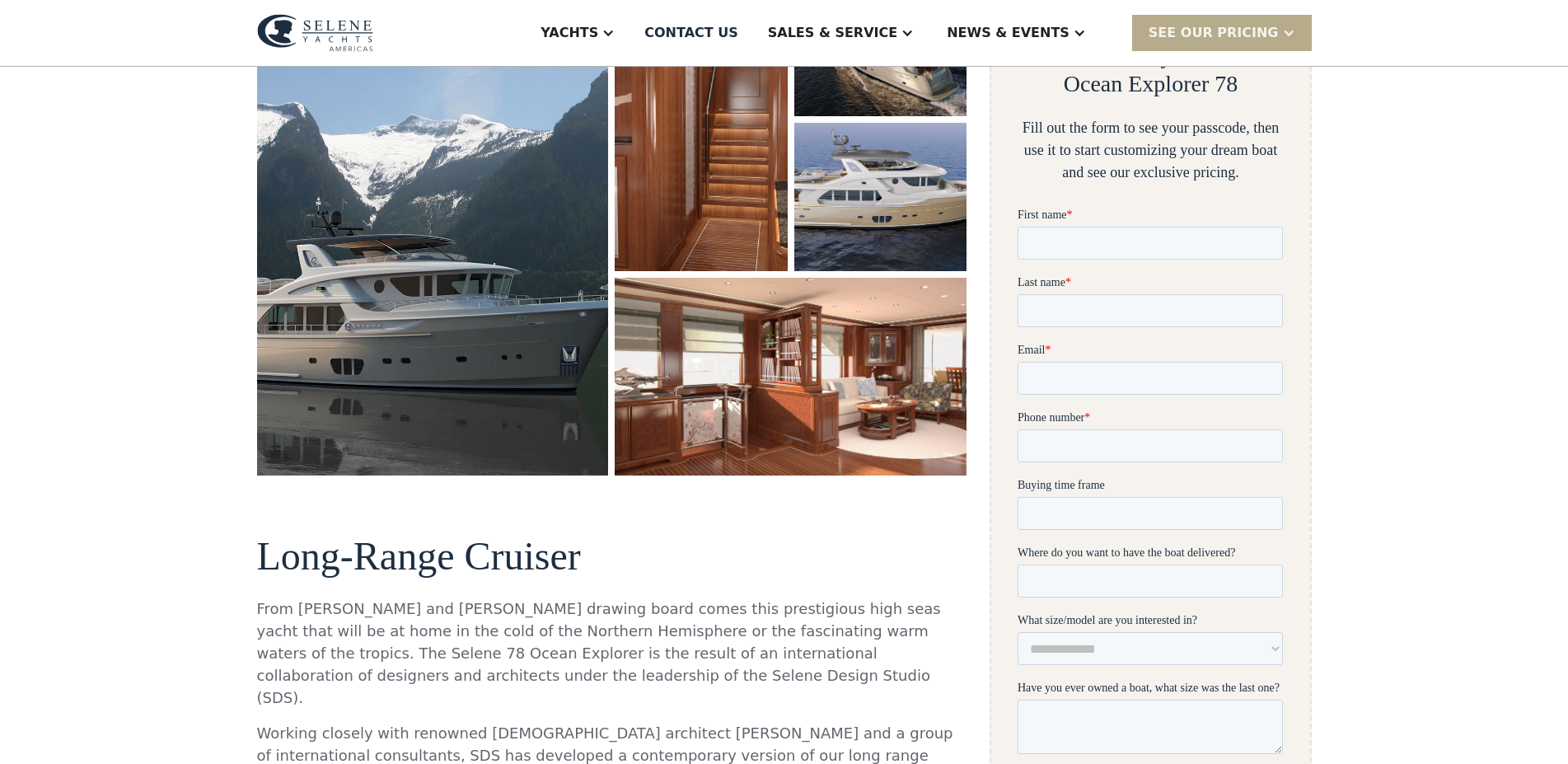
scroll to position [0, 0]
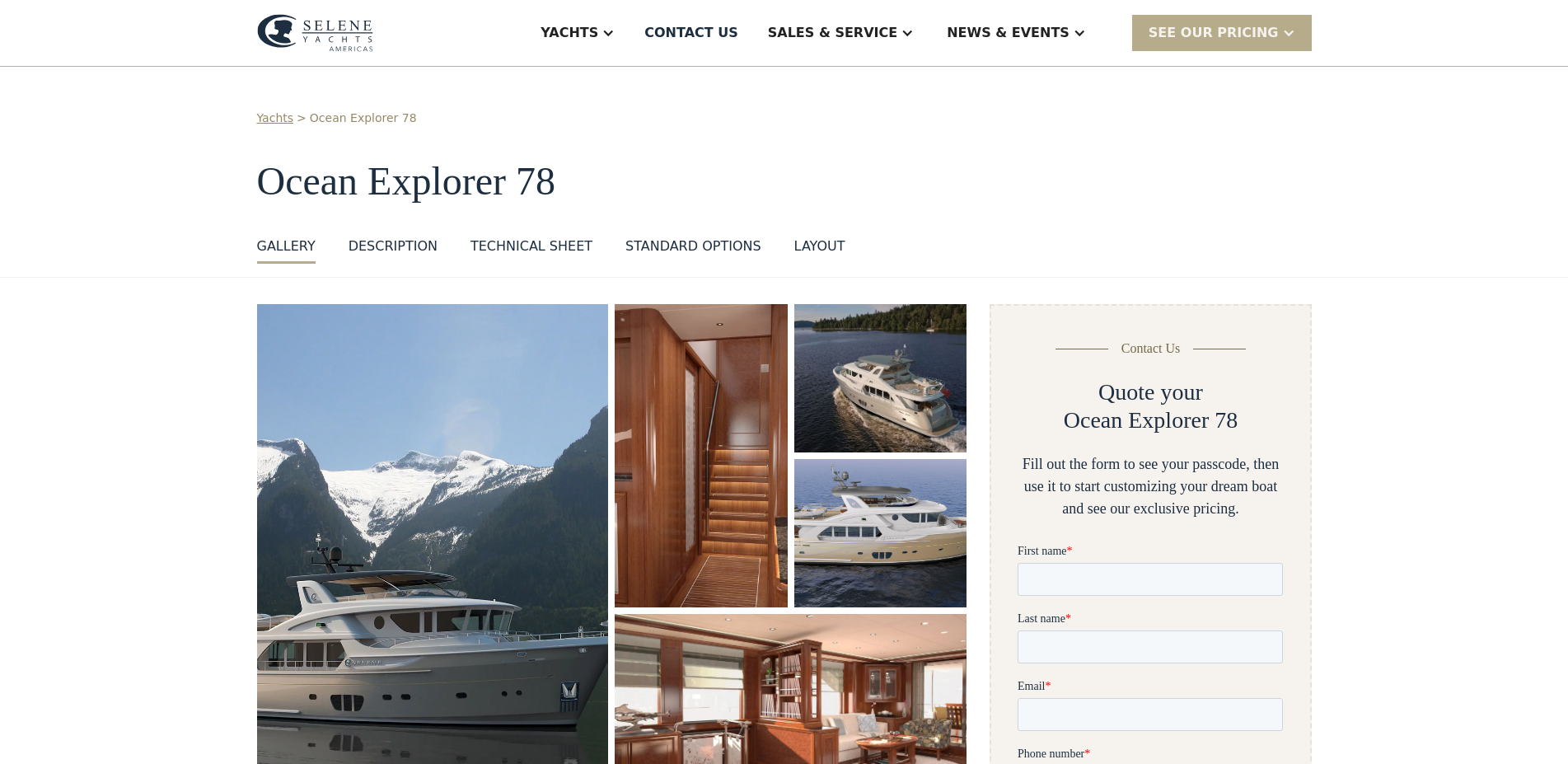
click at [470, 244] on div "Technical sheet" at bounding box center [531, 246] width 122 height 20
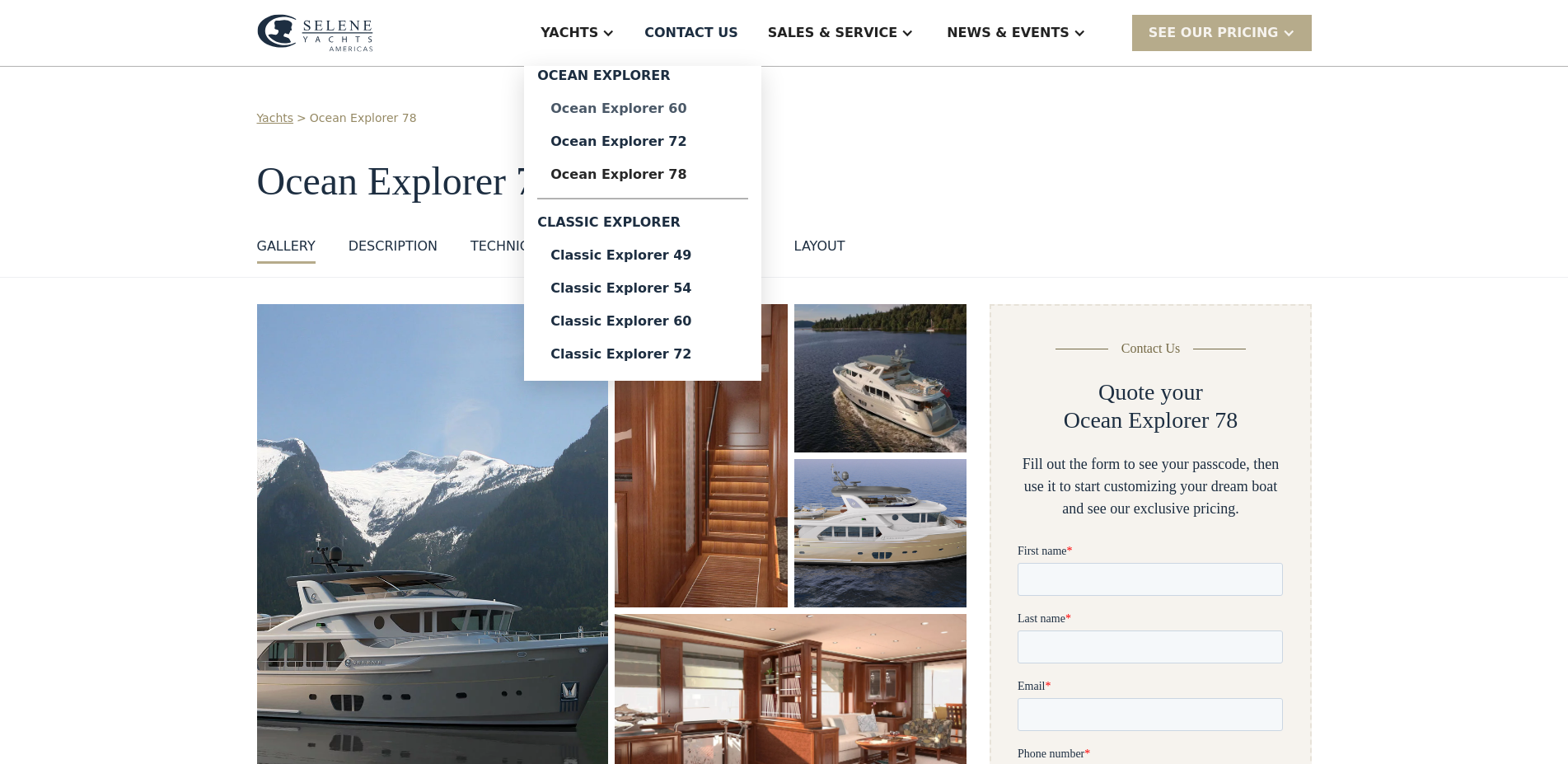
click at [694, 113] on div "Ocean Explorer 60" at bounding box center [642, 109] width 185 height 13
